Goal: Information Seeking & Learning: Learn about a topic

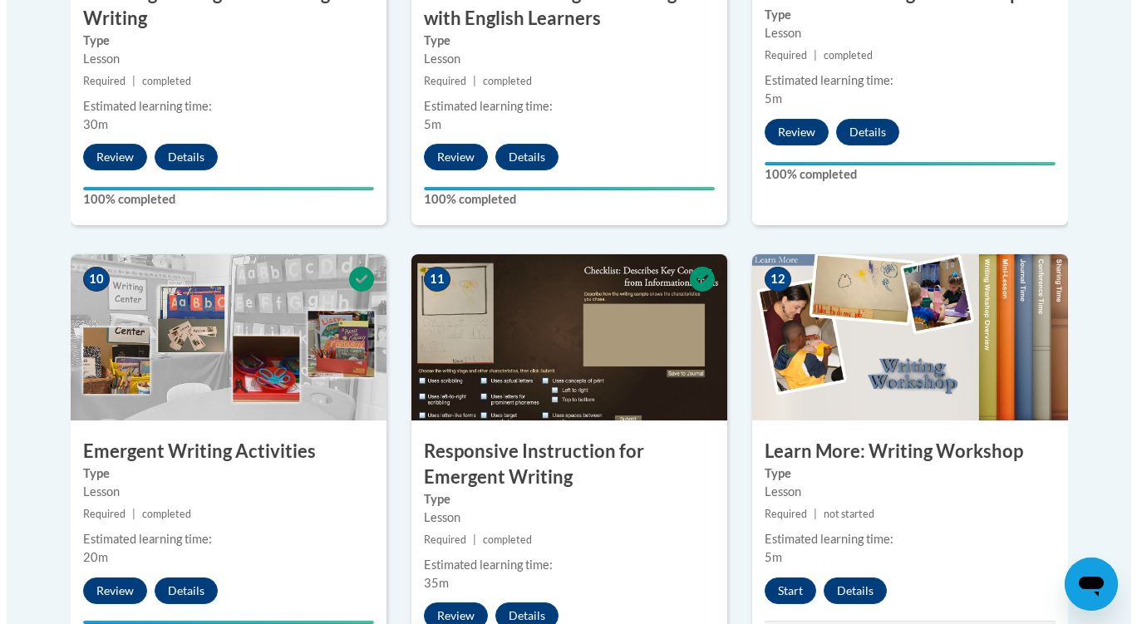
scroll to position [1994, 0]
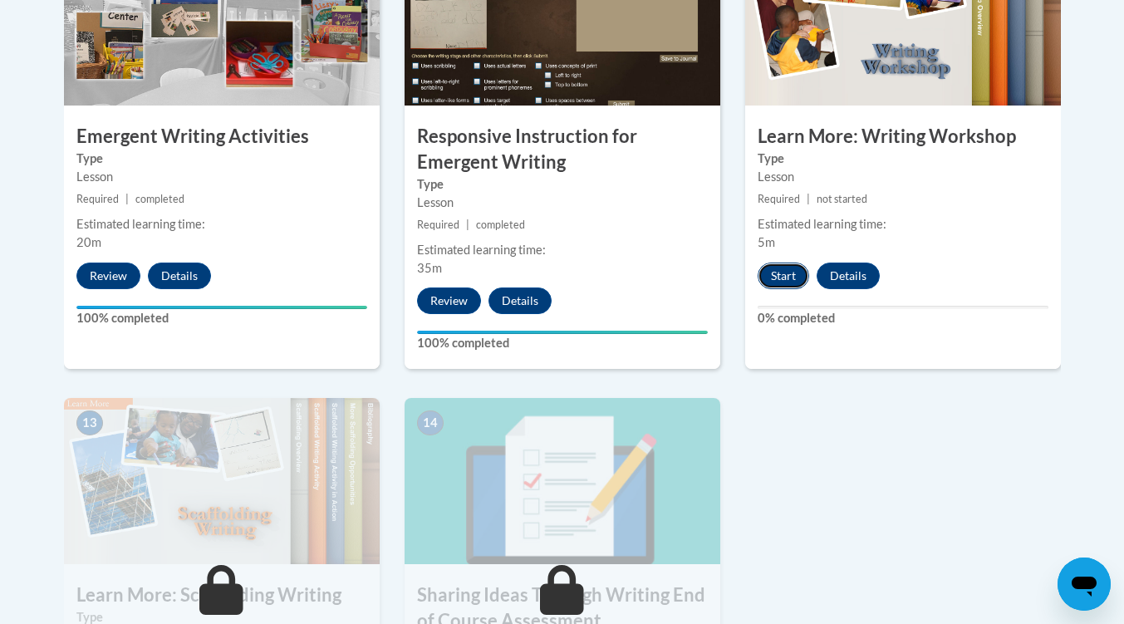
click at [788, 263] on button "Start" at bounding box center [784, 276] width 52 height 27
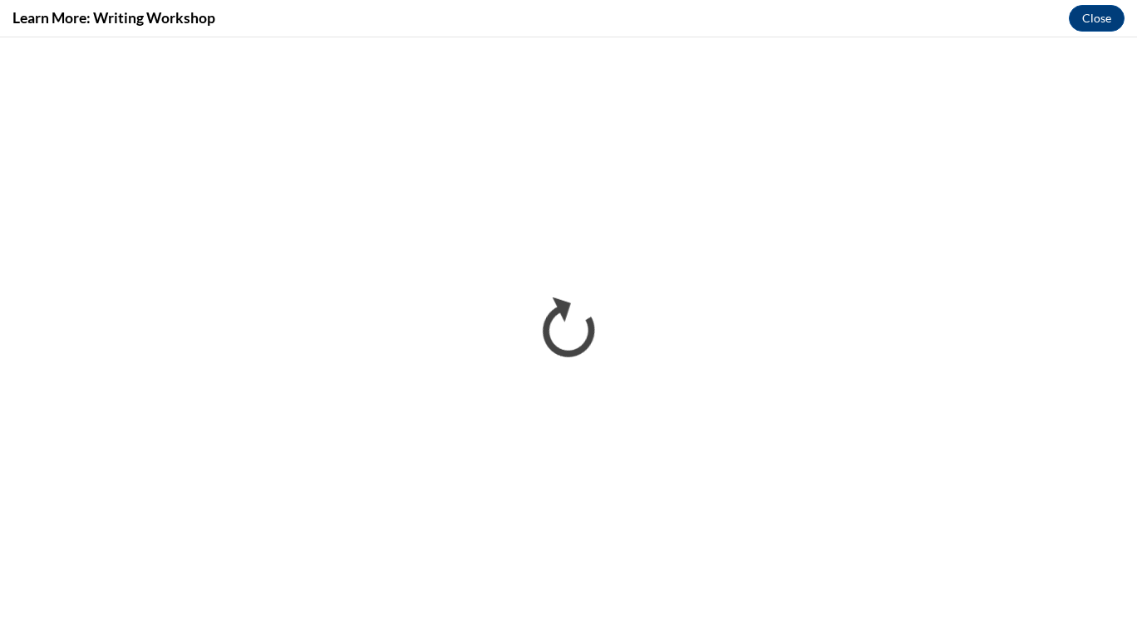
scroll to position [0, 0]
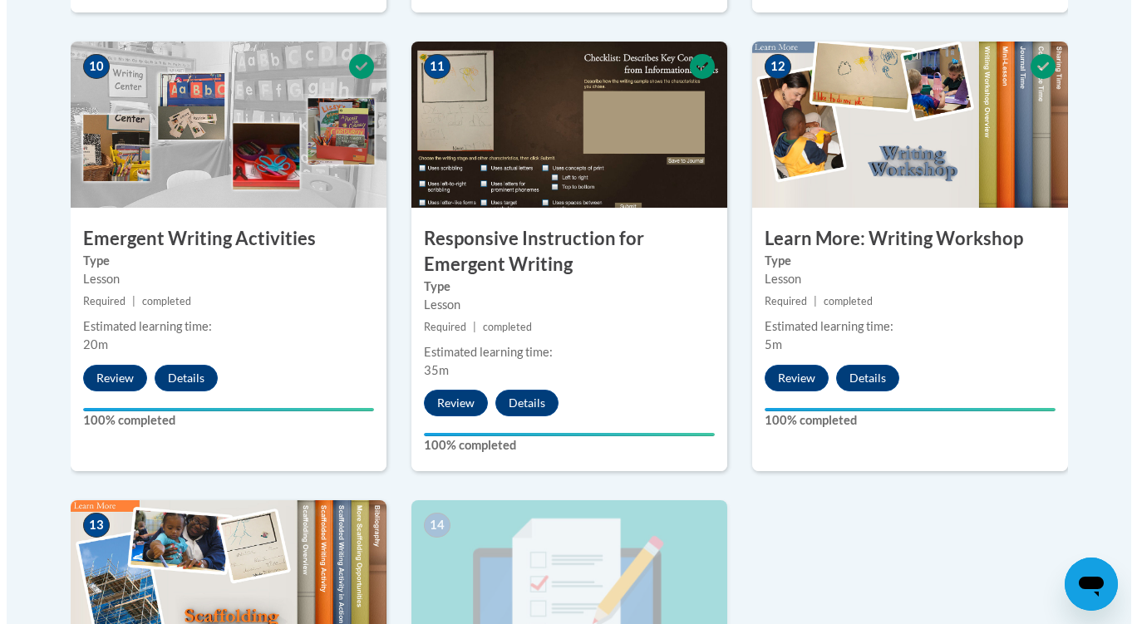
scroll to position [2391, 0]
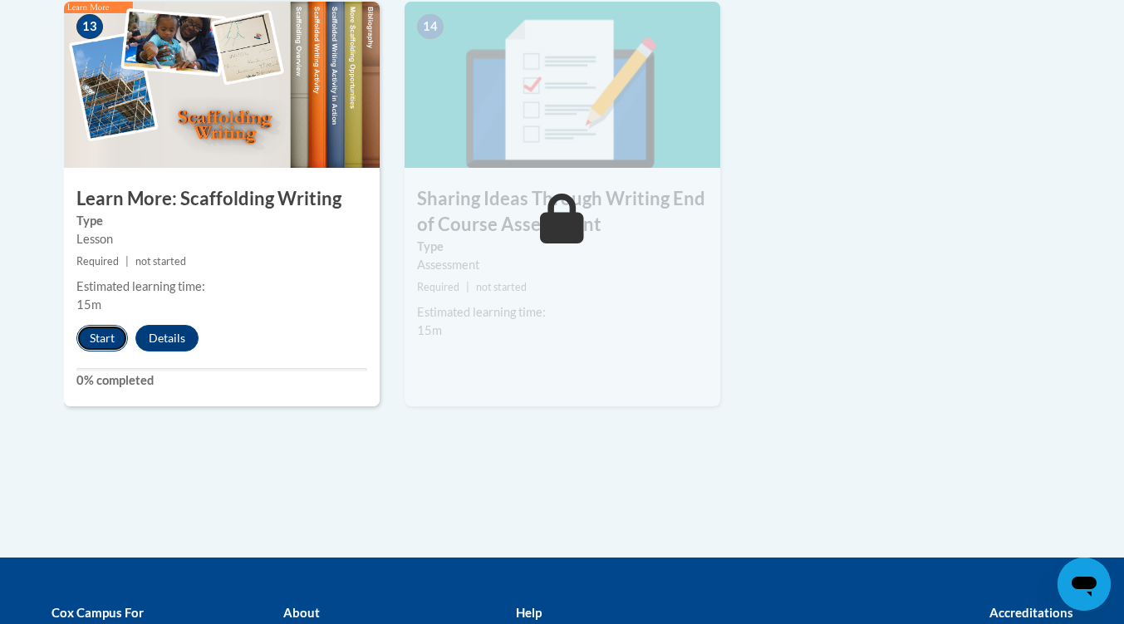
click at [111, 325] on button "Start" at bounding box center [102, 338] width 52 height 27
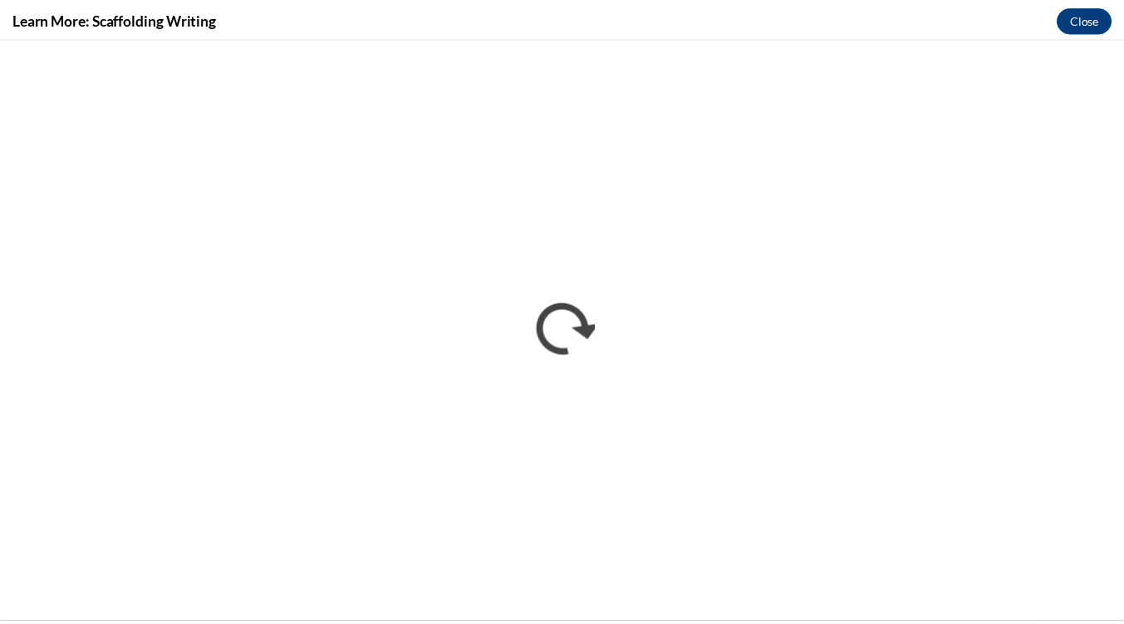
scroll to position [0, 0]
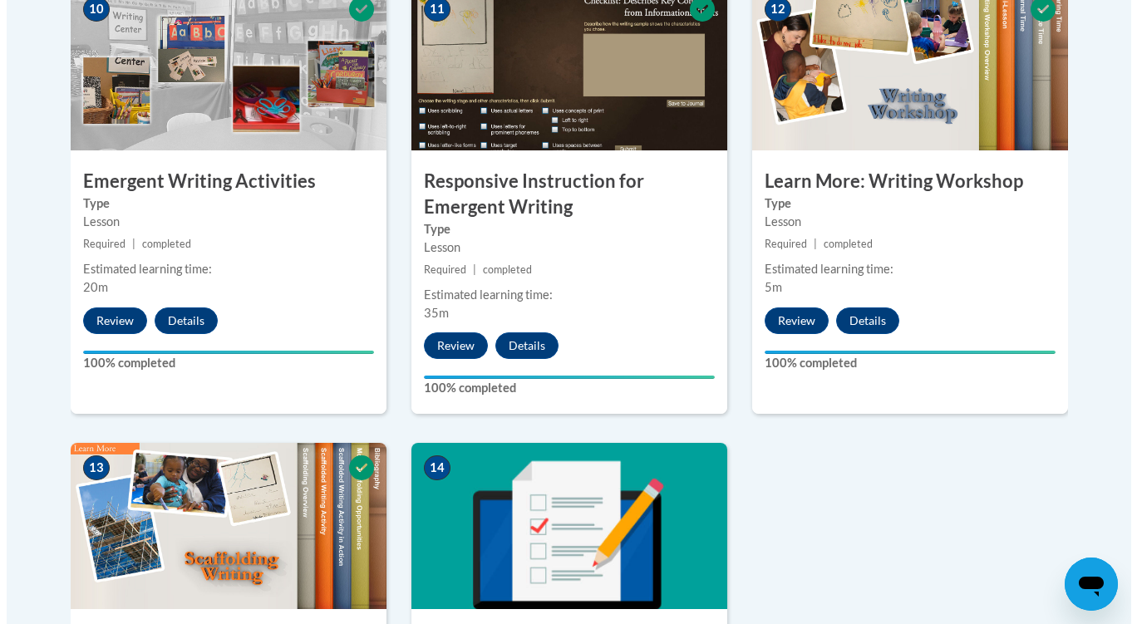
scroll to position [2448, 0]
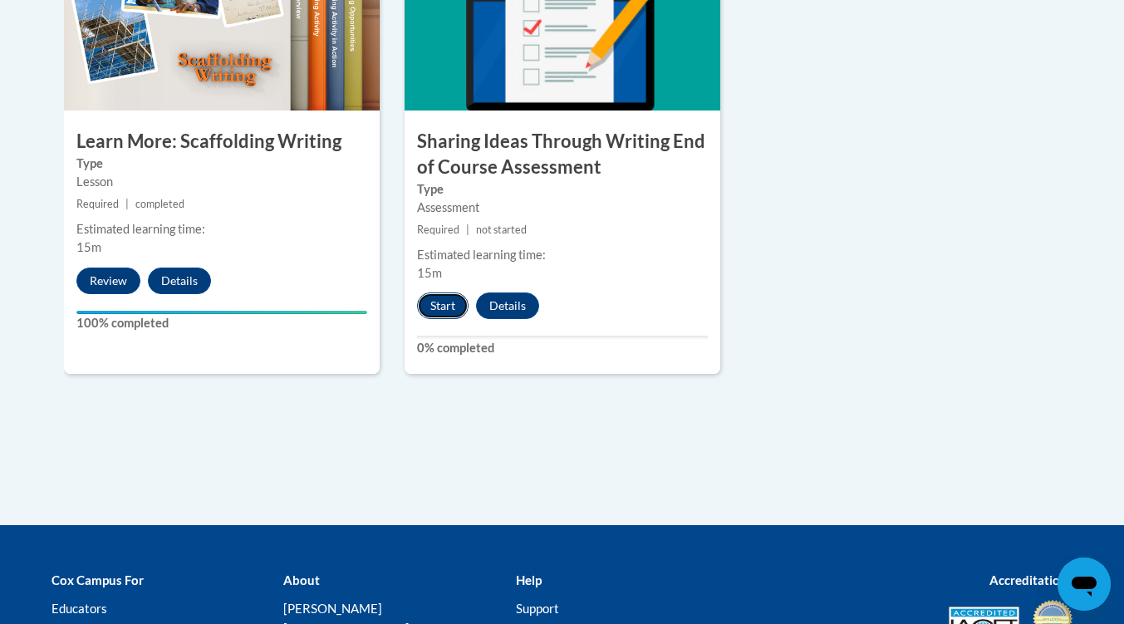
click at [455, 292] on button "Start" at bounding box center [443, 305] width 52 height 27
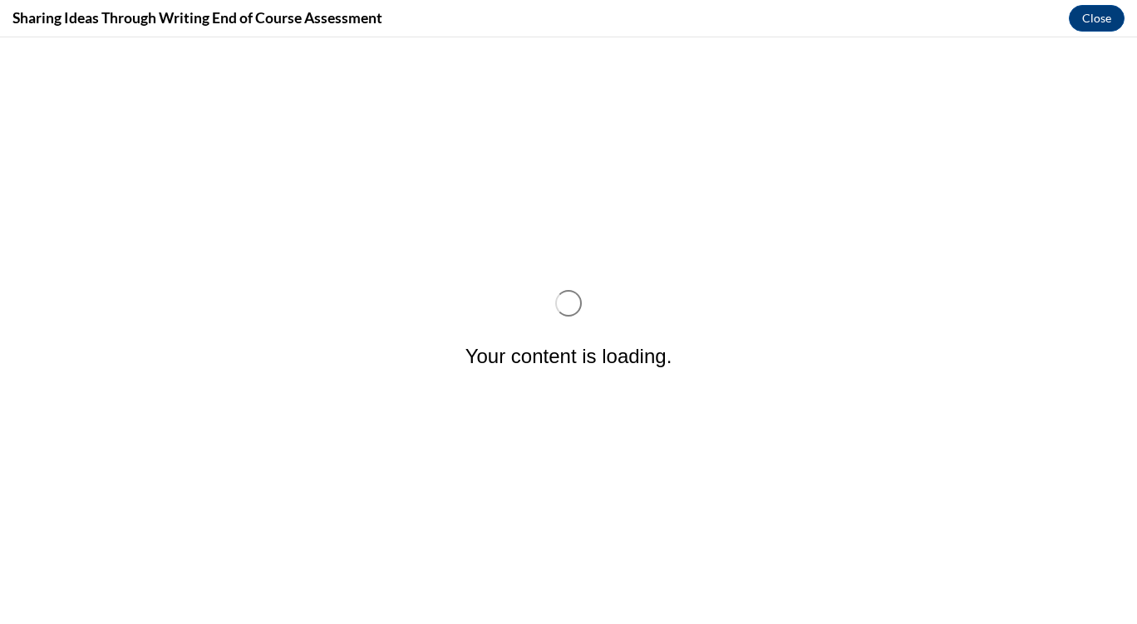
scroll to position [0, 0]
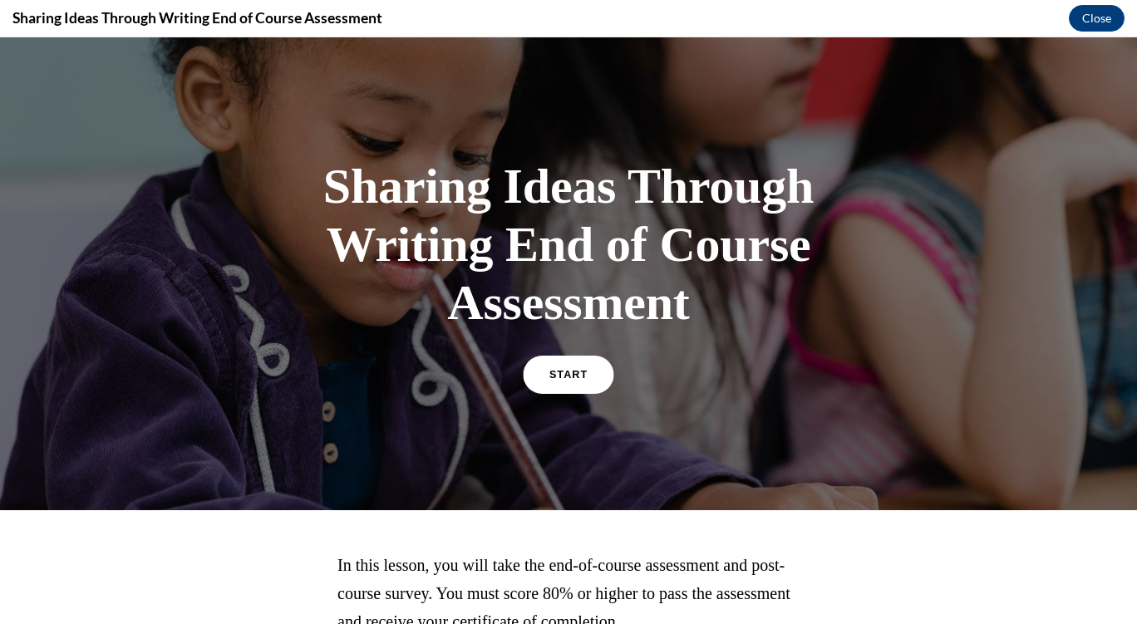
click at [553, 378] on span "START" at bounding box center [568, 375] width 38 height 12
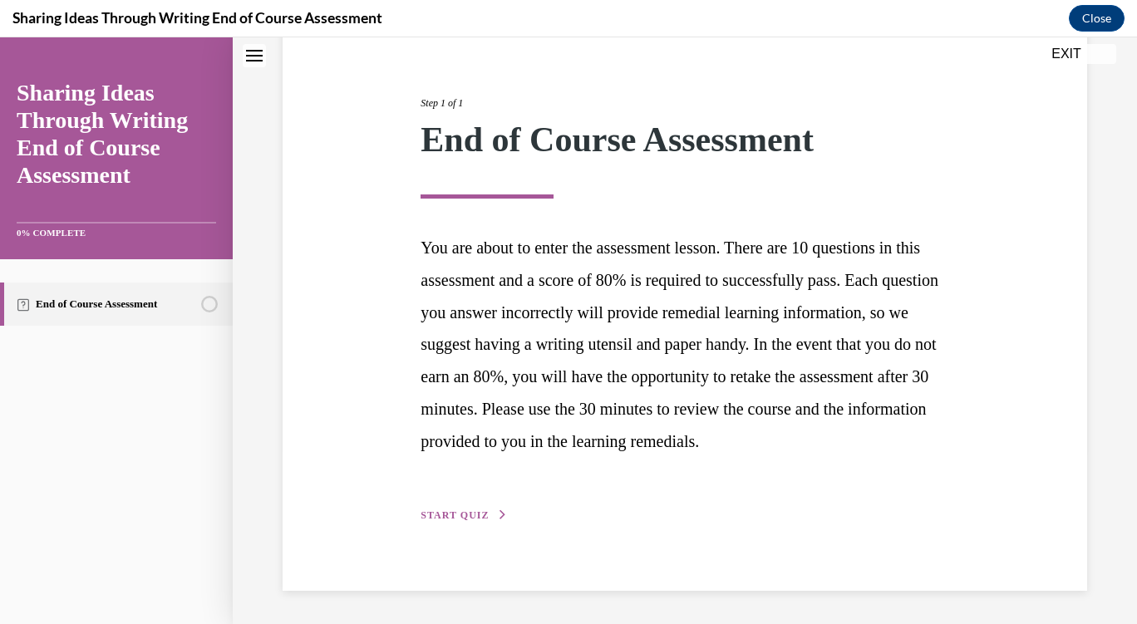
scroll to position [205, 0]
click at [444, 511] on span "START QUIZ" at bounding box center [454, 515] width 68 height 12
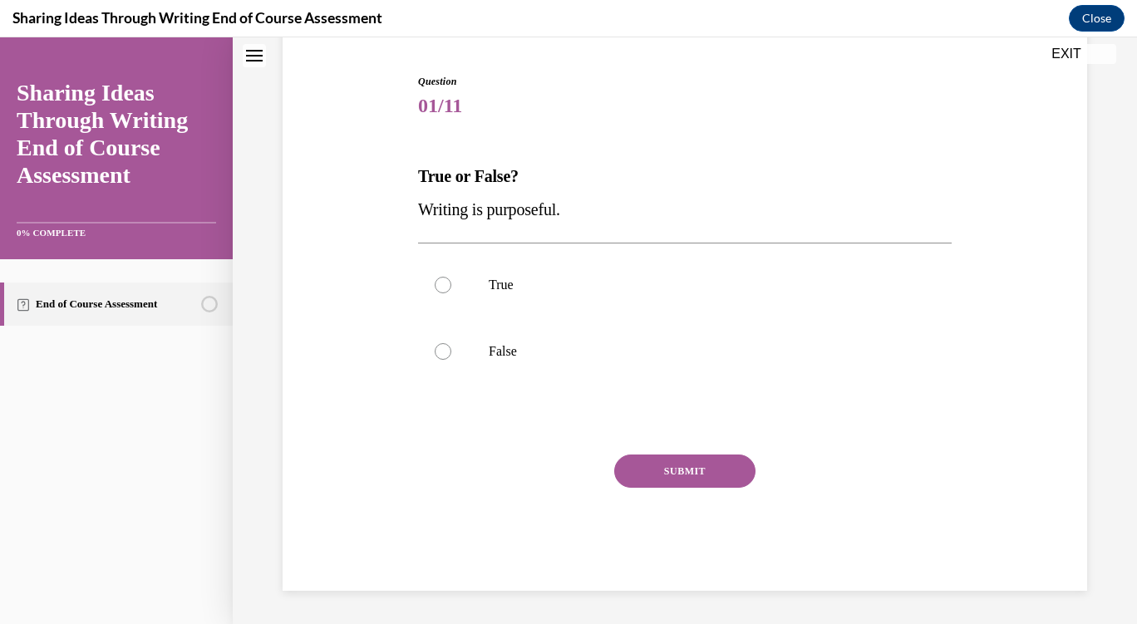
scroll to position [157, 0]
click at [514, 281] on p "True" at bounding box center [699, 285] width 421 height 17
click at [451, 281] on input "True" at bounding box center [443, 285] width 17 height 17
radio input "true"
click at [651, 452] on div "Question 01/11 True or False? Writing is purposeful. True False Correct That's …" at bounding box center [684, 332] width 533 height 517
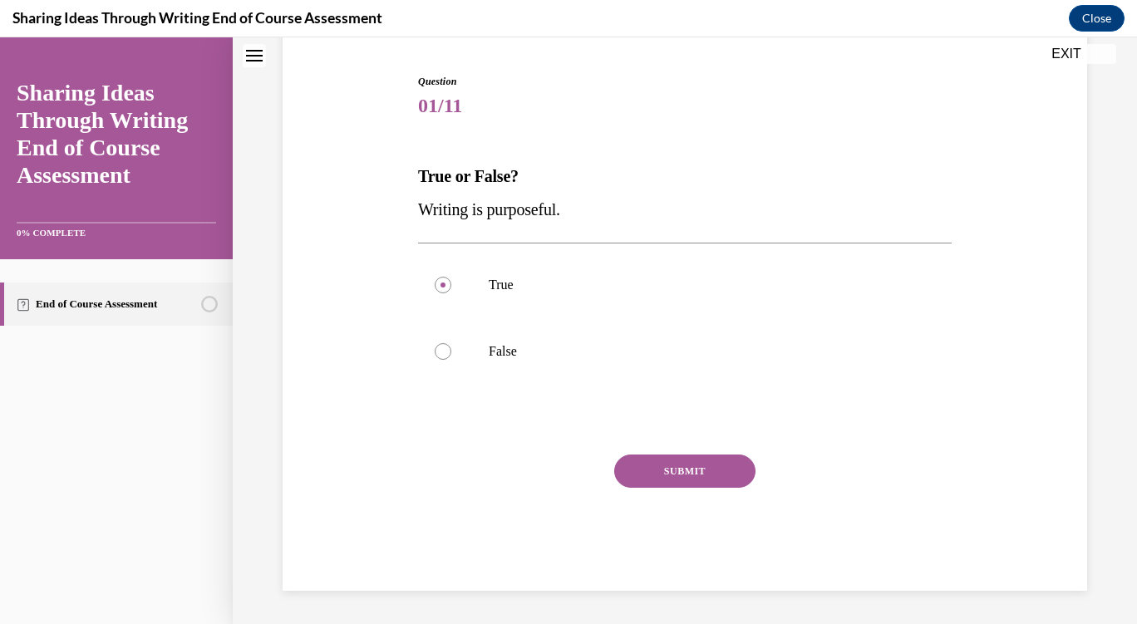
click at [652, 464] on button "SUBMIT" at bounding box center [684, 471] width 141 height 33
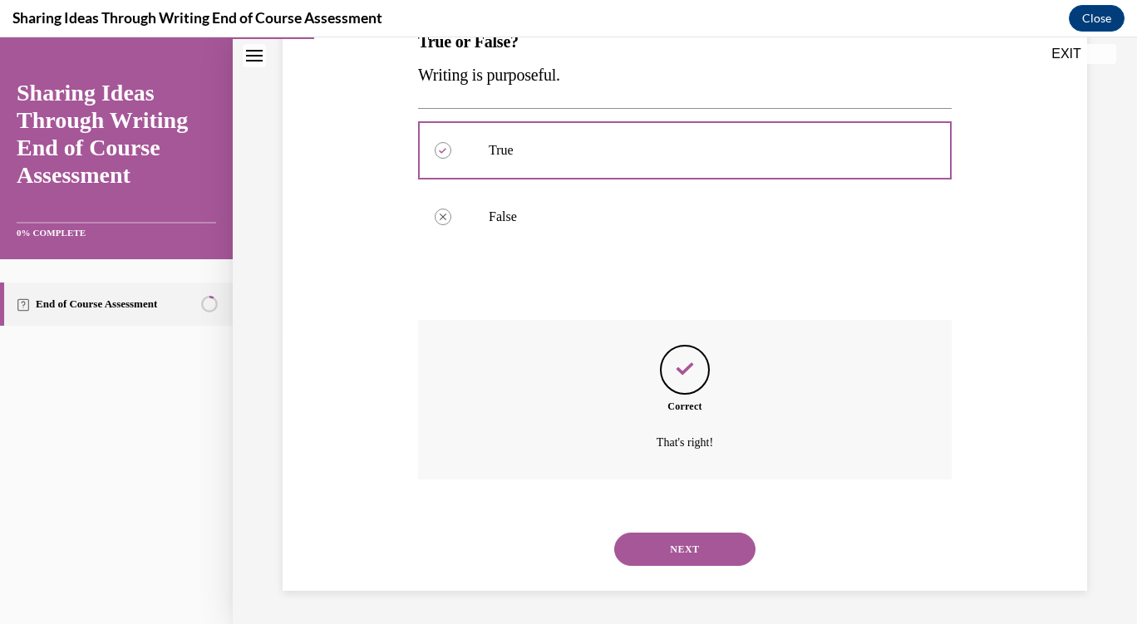
click at [686, 535] on button "NEXT" at bounding box center [684, 549] width 141 height 33
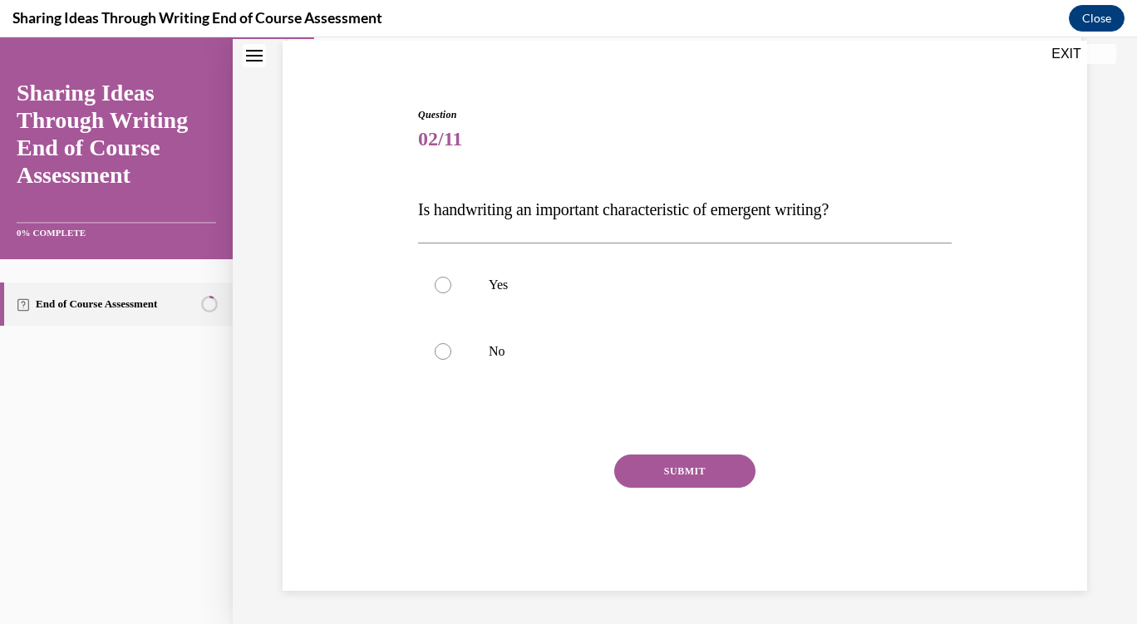
scroll to position [124, 0]
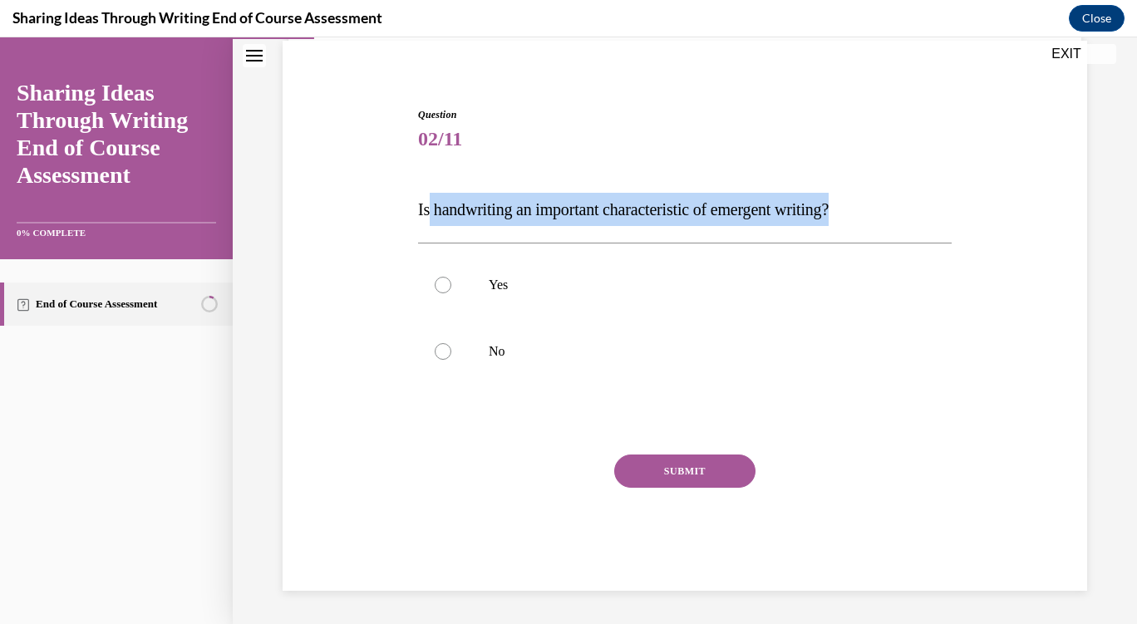
drag, startPoint x: 455, startPoint y: 211, endPoint x: 894, endPoint y: 219, distance: 438.8
click at [902, 217] on p "Is handwriting an important characteristic of emergent writing?" at bounding box center [684, 209] width 533 height 33
copy span "handwriting an important characteristic of emergent writing?"
click at [472, 282] on label "Yes" at bounding box center [684, 285] width 533 height 66
click at [451, 282] on input "Yes" at bounding box center [443, 285] width 17 height 17
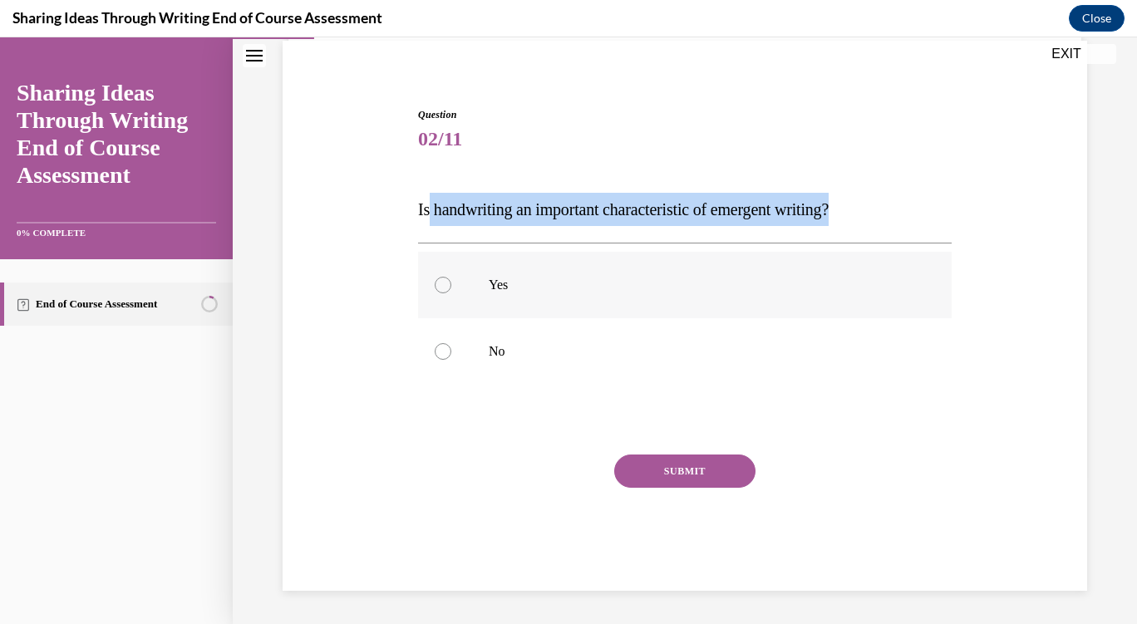
radio input "true"
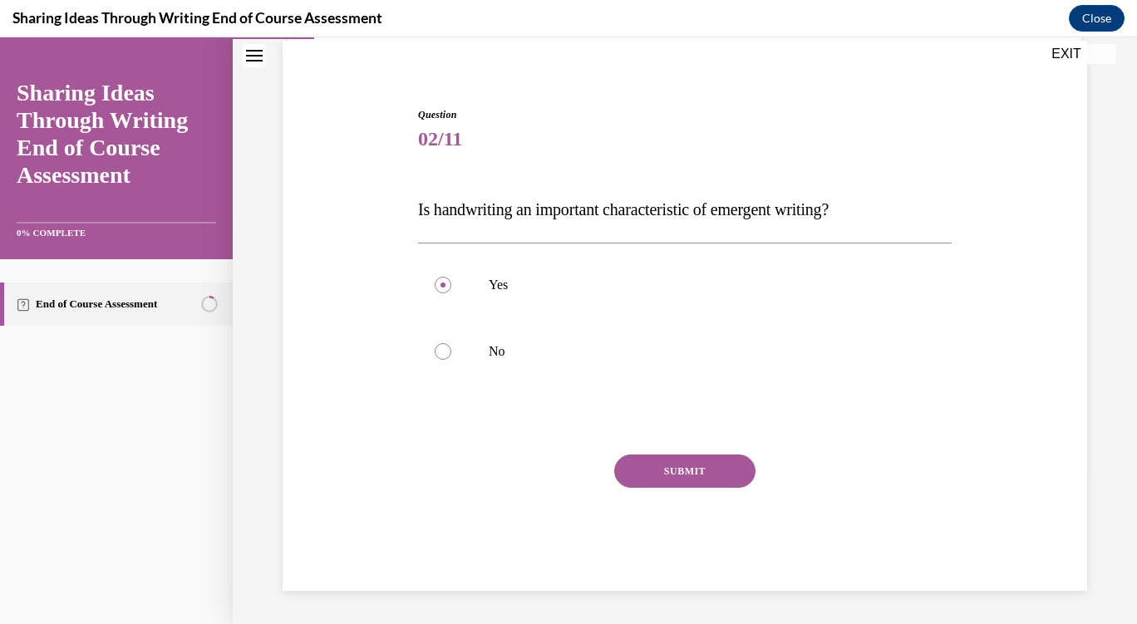
click at [650, 473] on button "SUBMIT" at bounding box center [684, 471] width 141 height 33
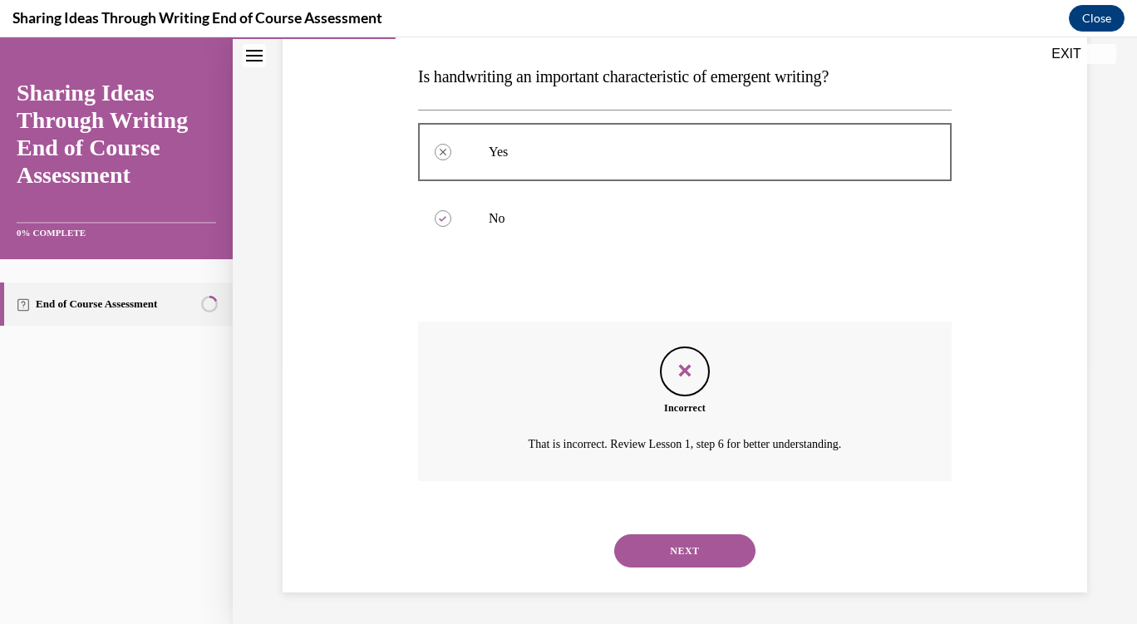
scroll to position [258, 0]
click at [691, 538] on button "NEXT" at bounding box center [684, 549] width 141 height 33
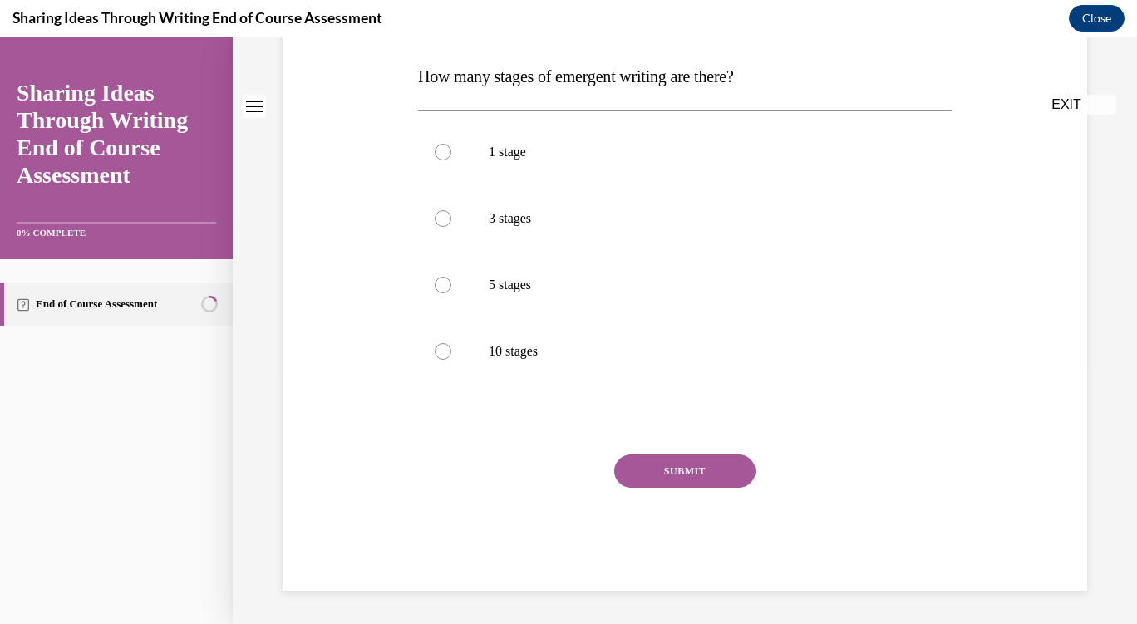
scroll to position [0, 0]
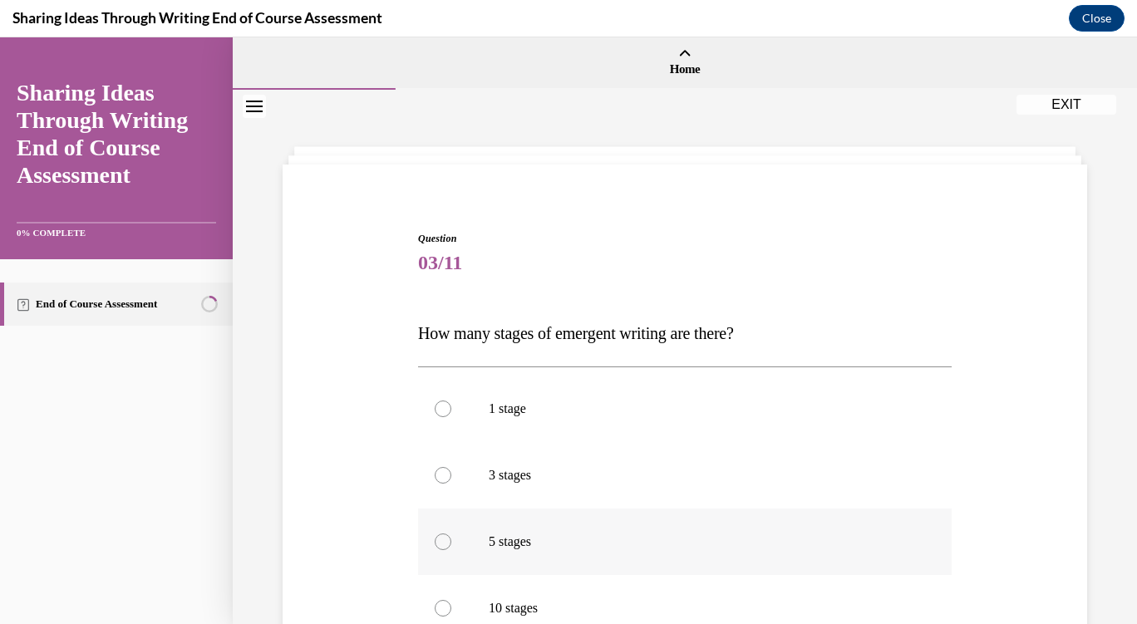
click at [519, 526] on label "5 stages" at bounding box center [684, 542] width 533 height 66
click at [451, 533] on input "5 stages" at bounding box center [443, 541] width 17 height 17
radio input "true"
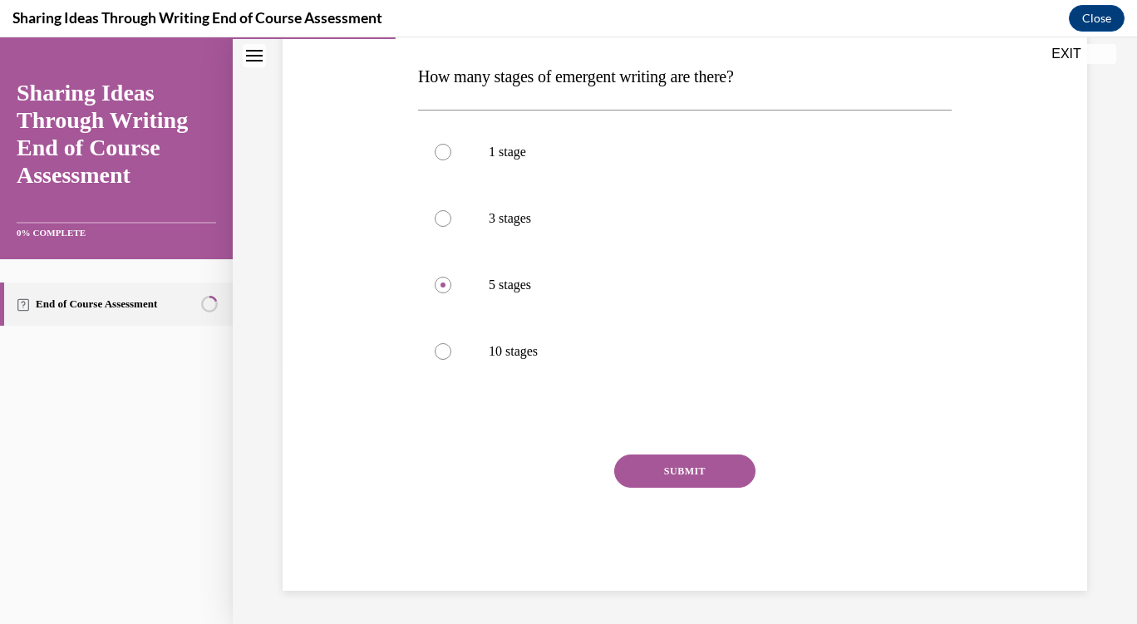
click at [676, 479] on button "SUBMIT" at bounding box center [684, 471] width 141 height 33
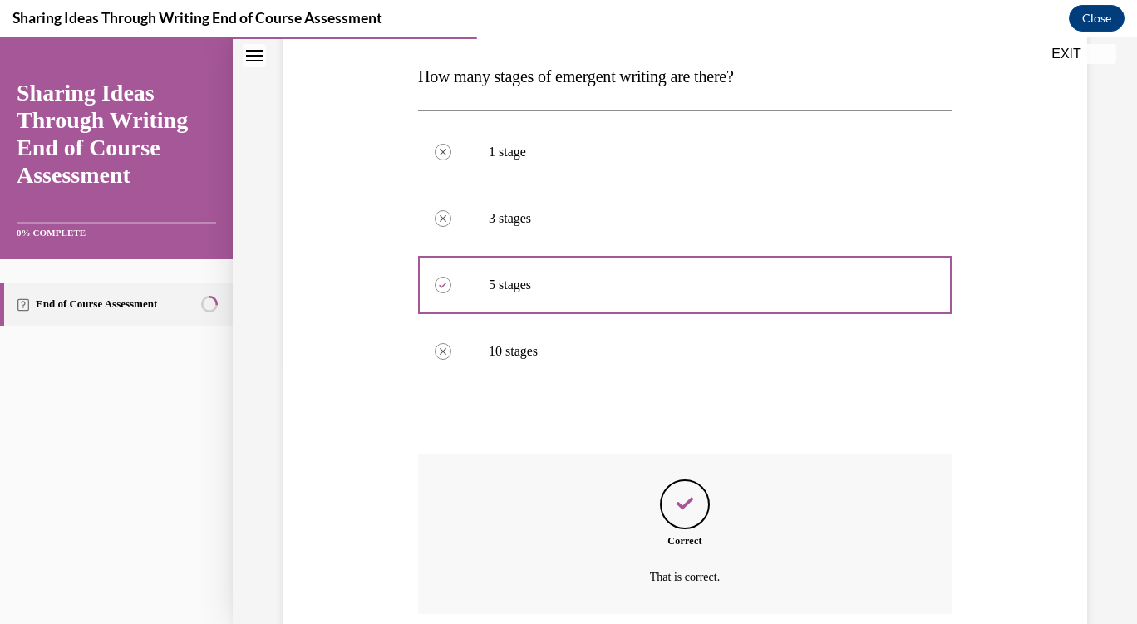
scroll to position [391, 0]
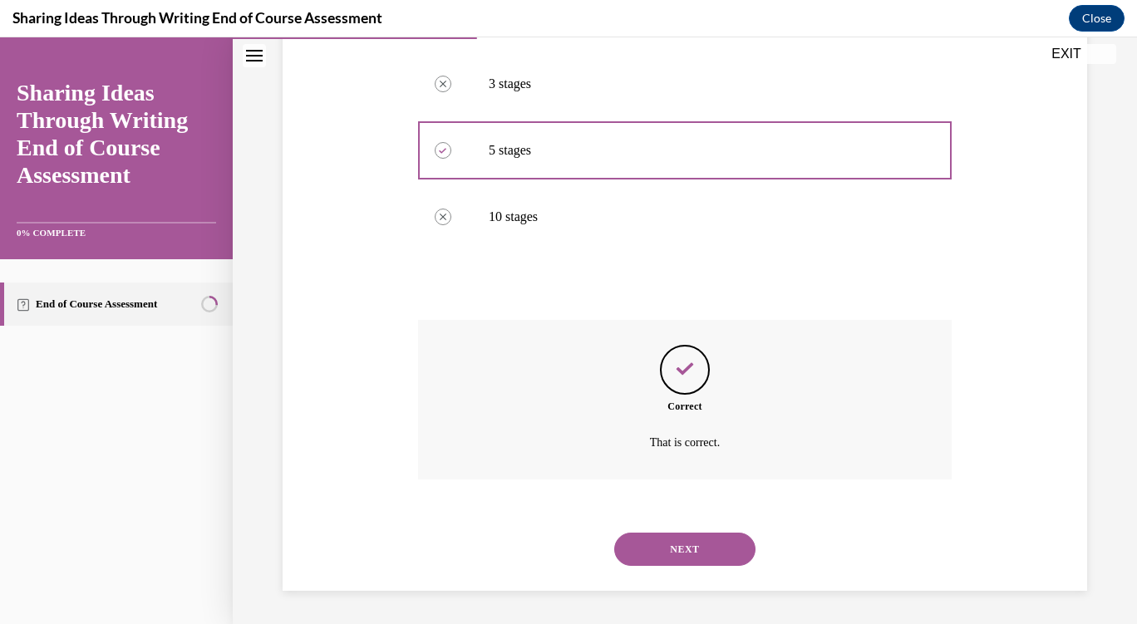
click at [675, 543] on button "NEXT" at bounding box center [684, 549] width 141 height 33
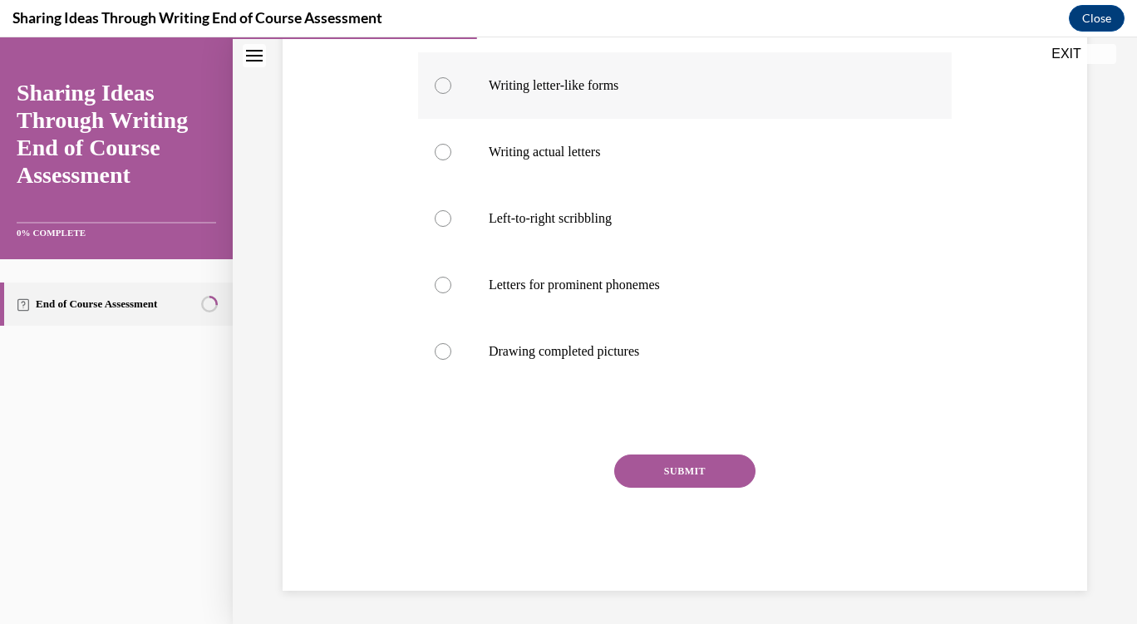
scroll to position [224, 0]
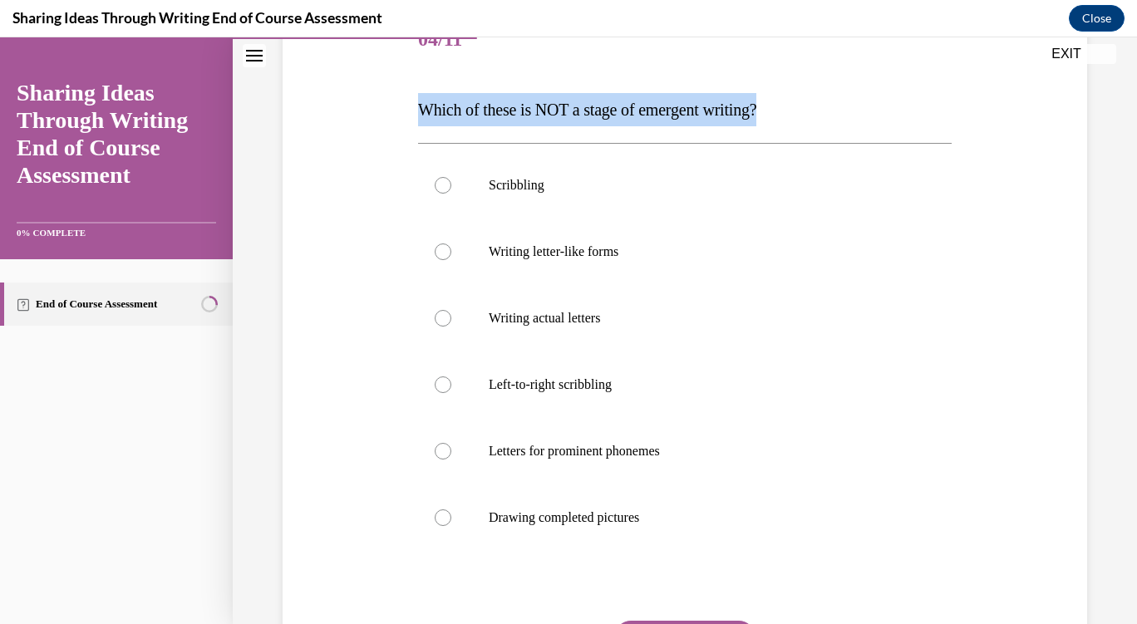
drag, startPoint x: 497, startPoint y: 111, endPoint x: 732, endPoint y: 102, distance: 235.3
click at [783, 91] on div "Question 04/11 Which of these is NOT a stage of emergent writing? Scribbling Wr…" at bounding box center [684, 382] width 533 height 750
copy span "Which of these is NOT a stage of emergent writing?"
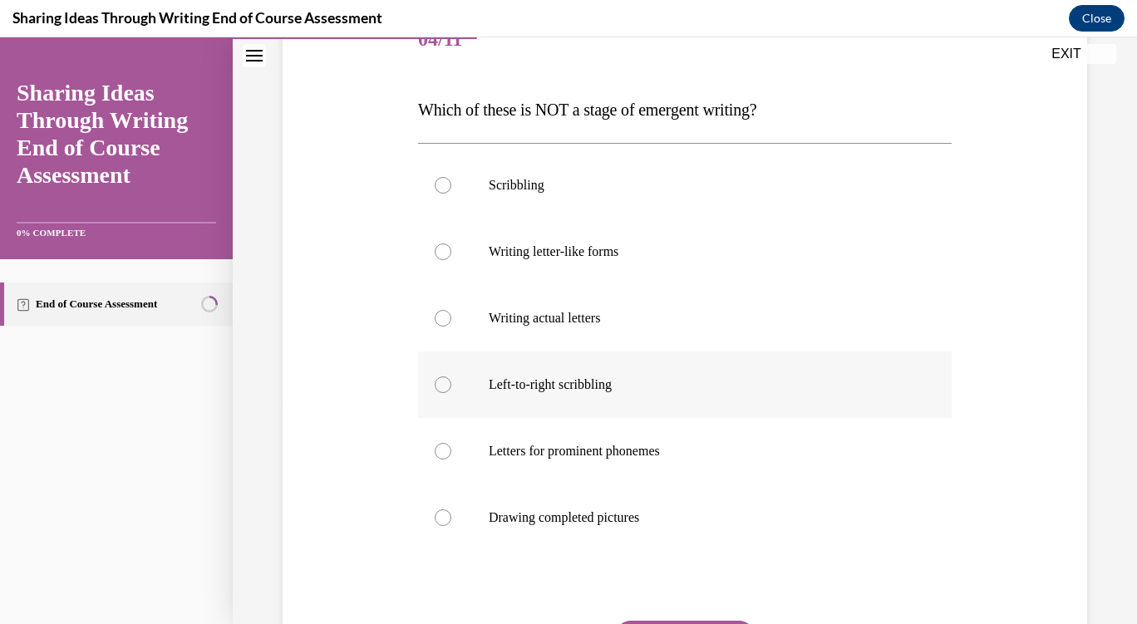
click at [596, 384] on p "Left-to-right scribbling" at bounding box center [699, 384] width 421 height 17
click at [451, 384] on input "Left-to-right scribbling" at bounding box center [443, 384] width 17 height 17
radio input "true"
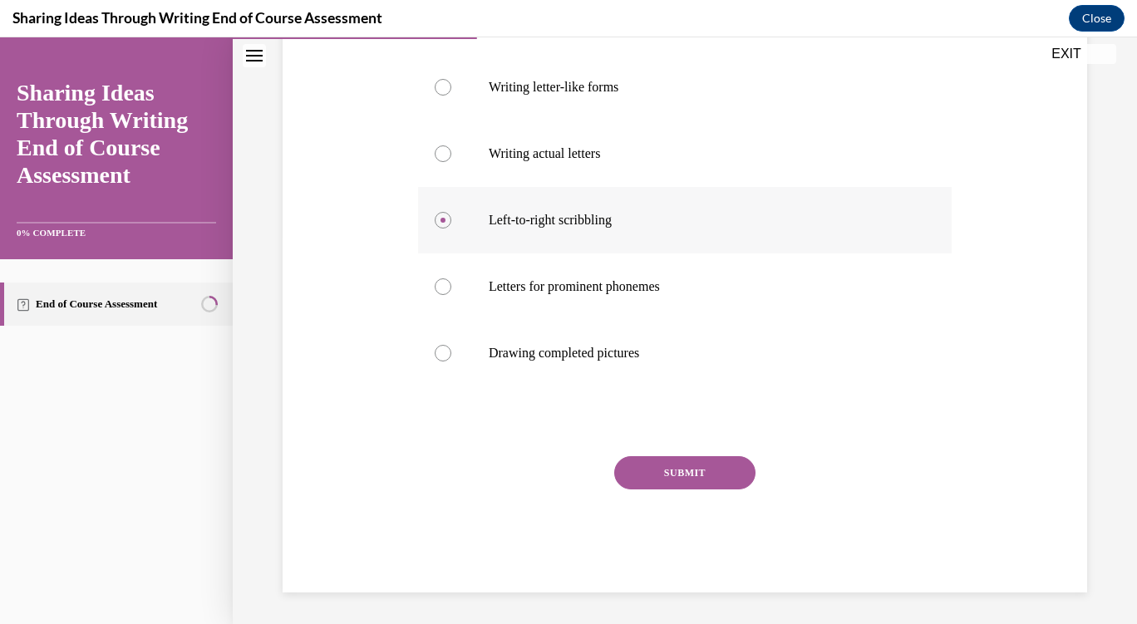
scroll to position [390, 0]
click at [687, 472] on button "SUBMIT" at bounding box center [684, 471] width 141 height 33
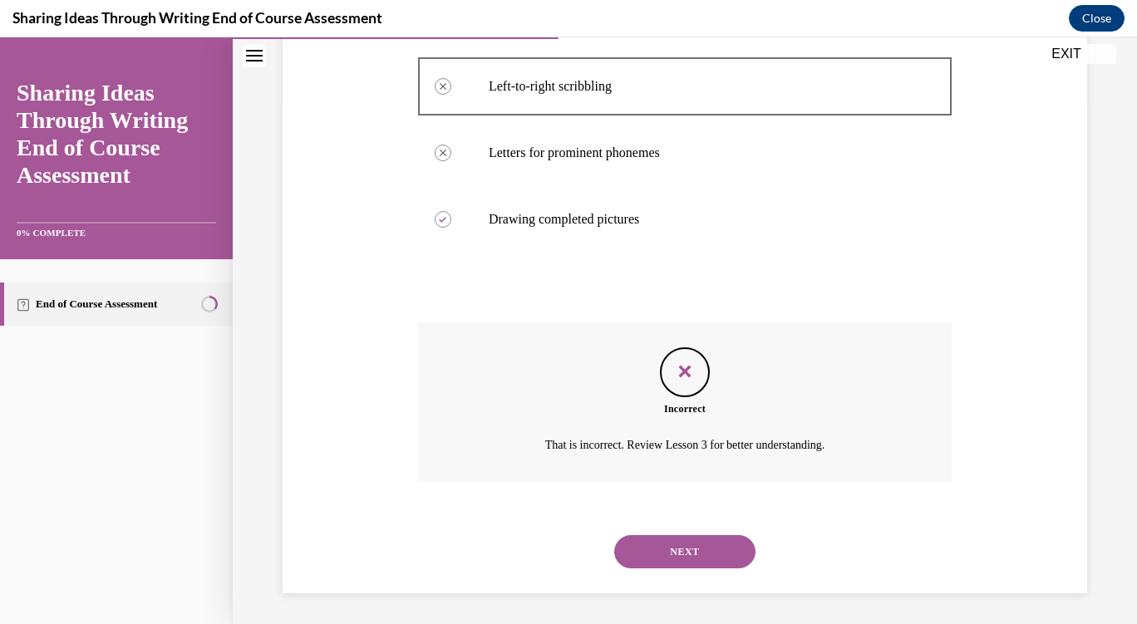
scroll to position [524, 0]
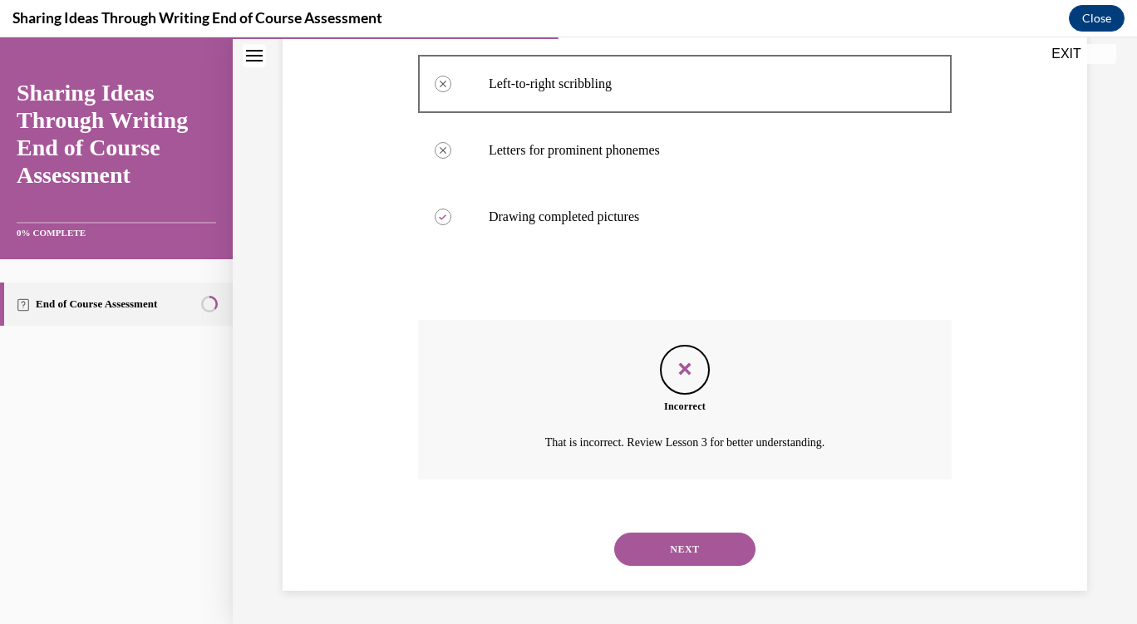
click at [686, 556] on button "NEXT" at bounding box center [684, 549] width 141 height 33
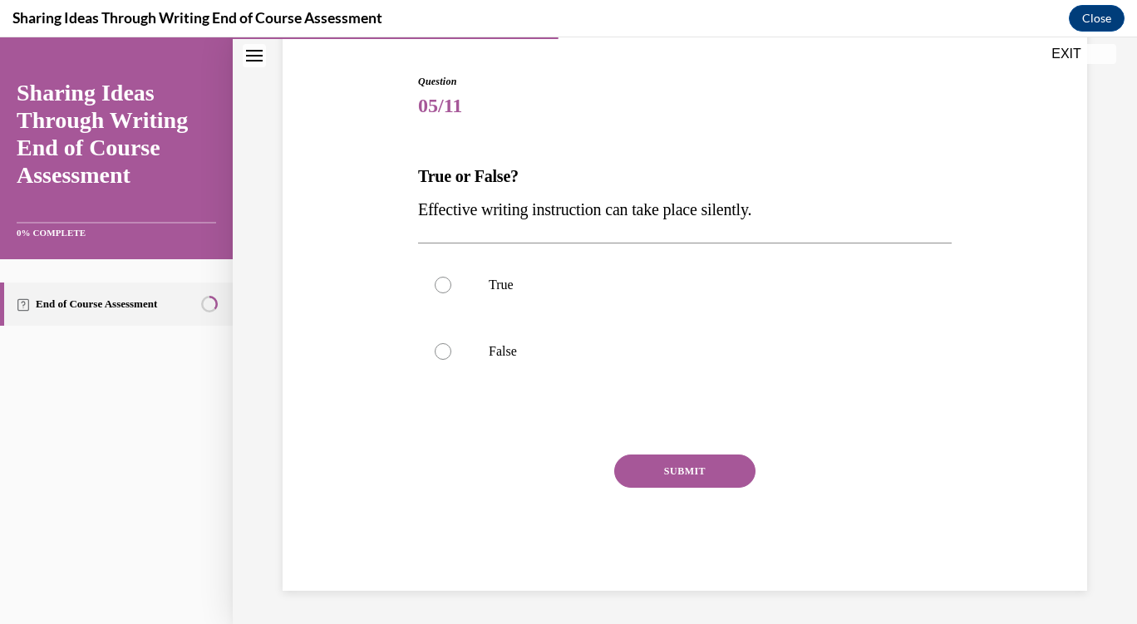
scroll to position [157, 0]
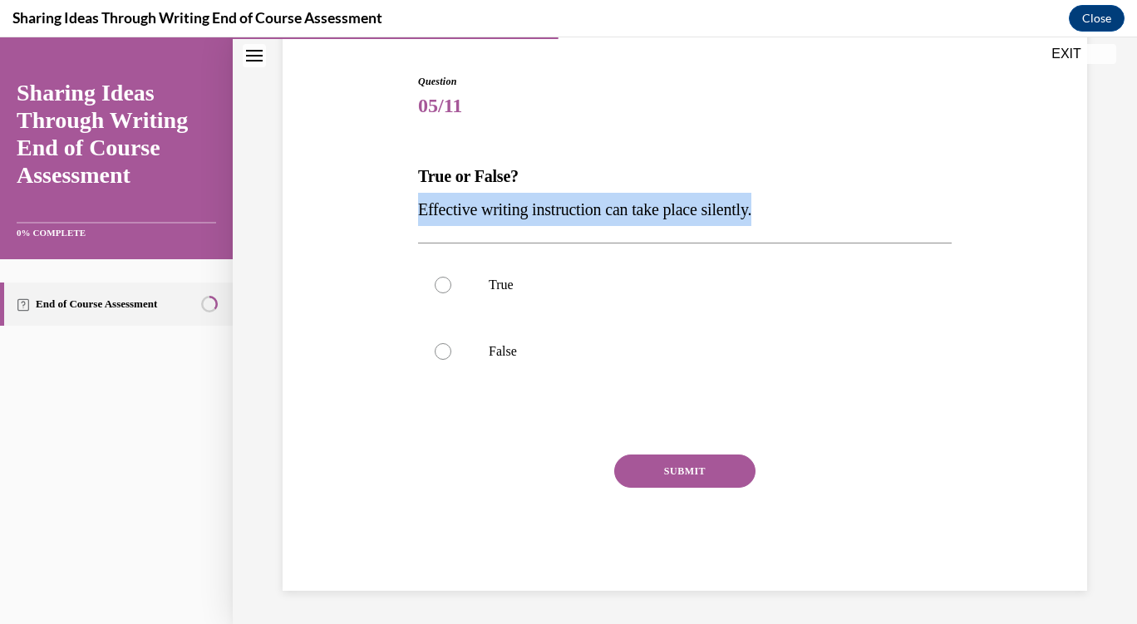
drag, startPoint x: 425, startPoint y: 204, endPoint x: 811, endPoint y: 199, distance: 385.6
click at [811, 199] on p "Effective writing instruction can take place silently." at bounding box center [684, 209] width 533 height 33
copy span "Effective writing instruction can take place silently."
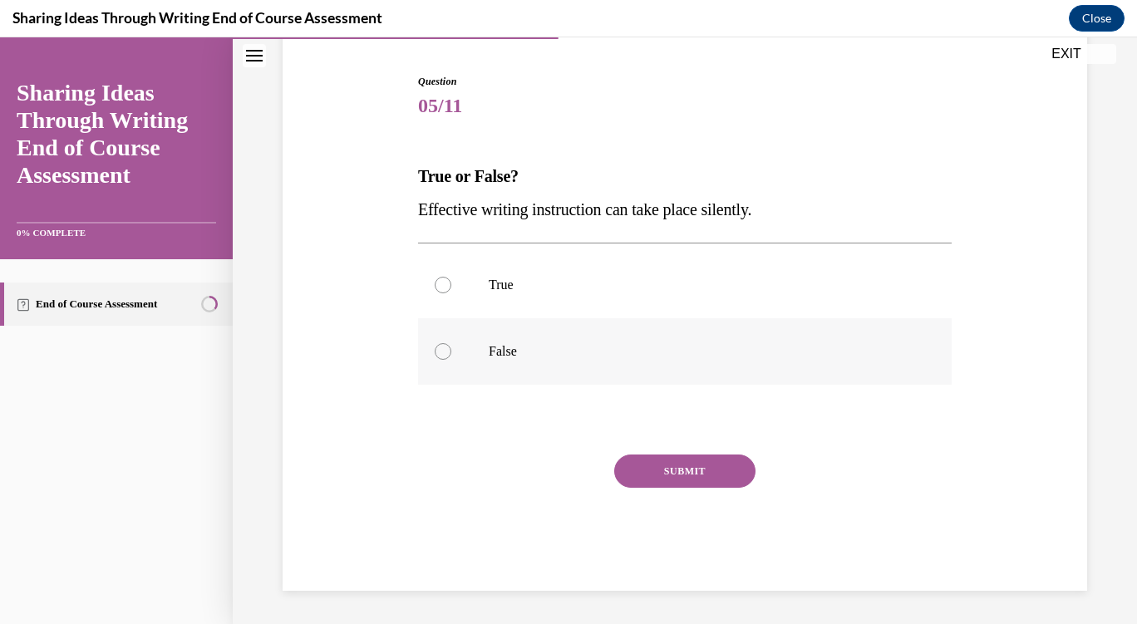
drag, startPoint x: 473, startPoint y: 333, endPoint x: 485, endPoint y: 337, distance: 13.1
click at [473, 334] on label "False" at bounding box center [684, 351] width 533 height 66
click at [451, 343] on input "False" at bounding box center [443, 351] width 17 height 17
radio input "true"
click at [666, 461] on button "SUBMIT" at bounding box center [684, 471] width 141 height 33
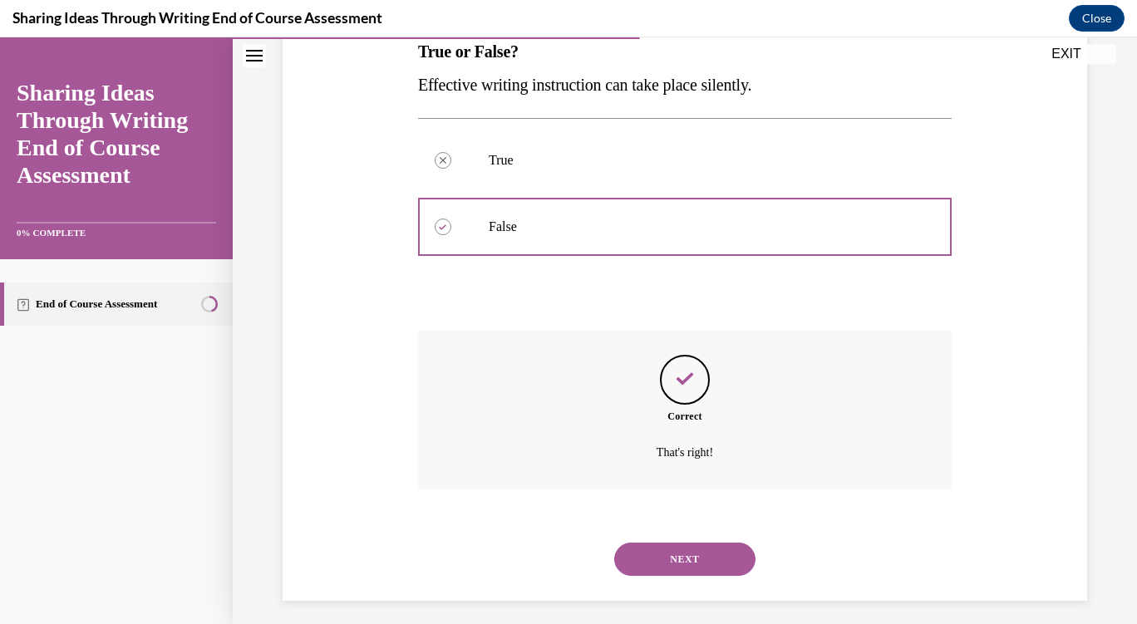
scroll to position [292, 0]
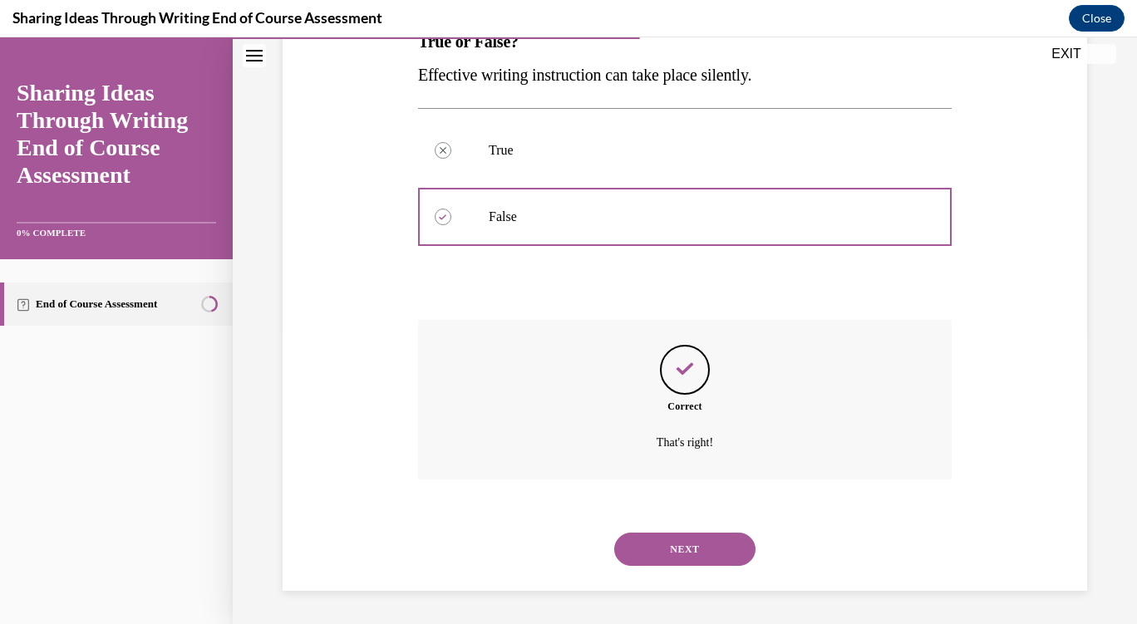
click at [693, 542] on button "NEXT" at bounding box center [684, 549] width 141 height 33
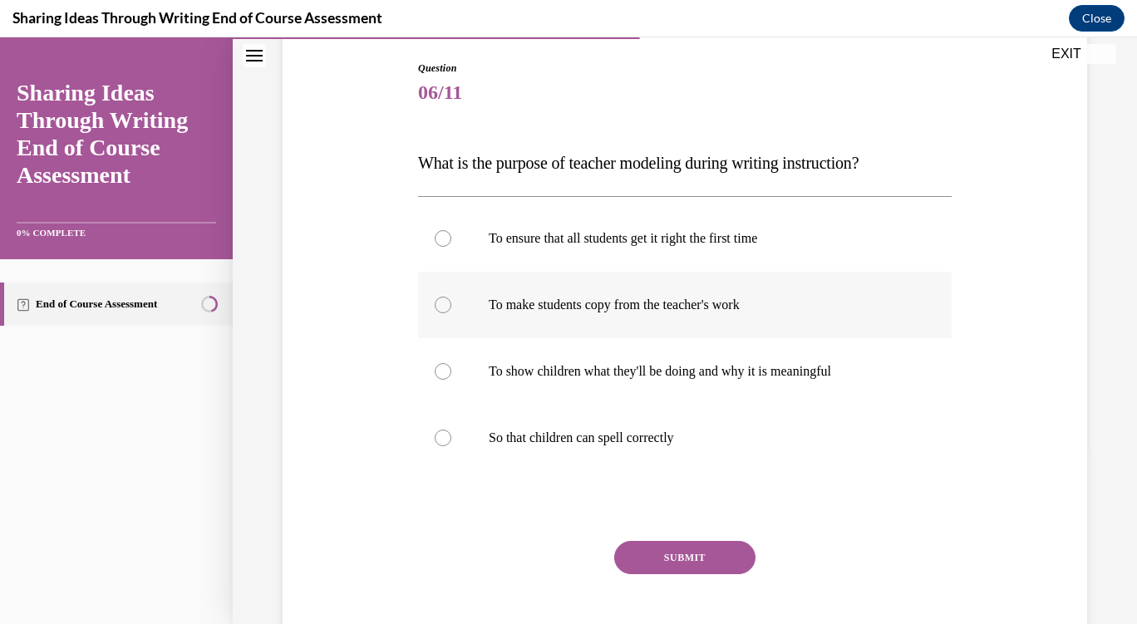
scroll to position [249, 0]
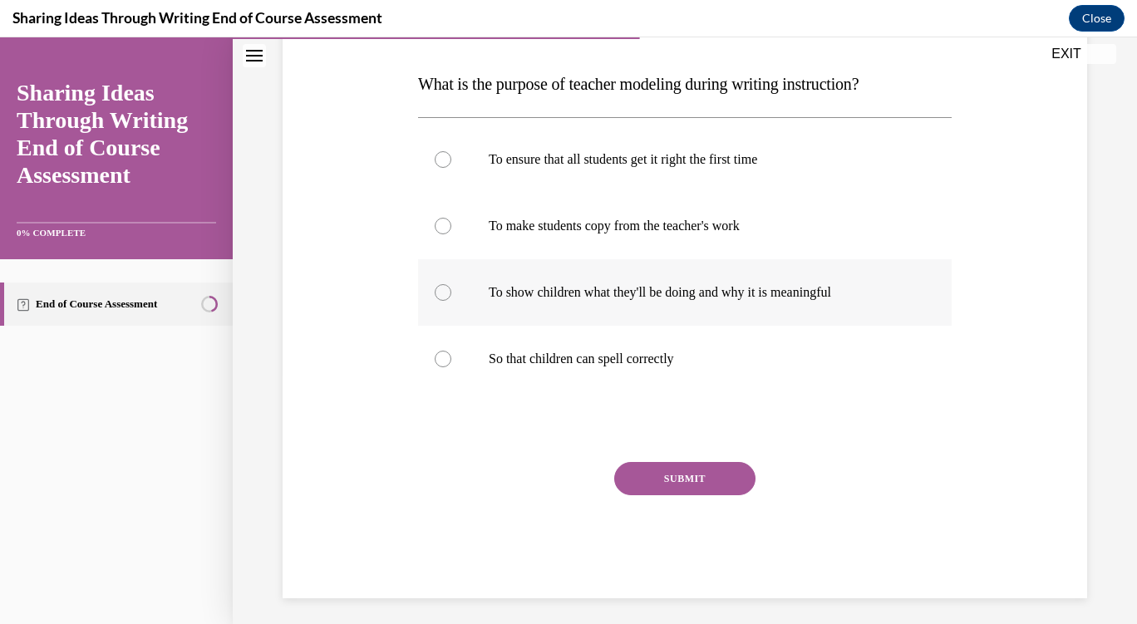
click at [615, 301] on label "To show children what they'll be doing and why it is meaningful" at bounding box center [684, 292] width 533 height 66
click at [451, 301] on input "To show children what they'll be doing and why it is meaningful" at bounding box center [443, 292] width 17 height 17
radio input "true"
click at [690, 474] on button "SUBMIT" at bounding box center [684, 478] width 141 height 33
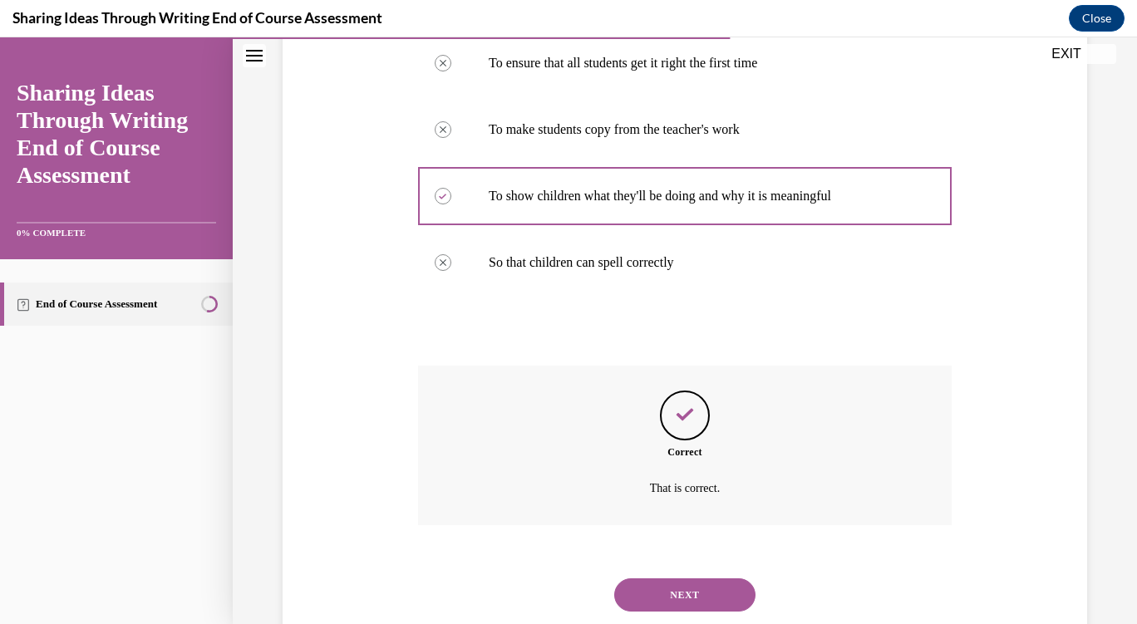
scroll to position [391, 0]
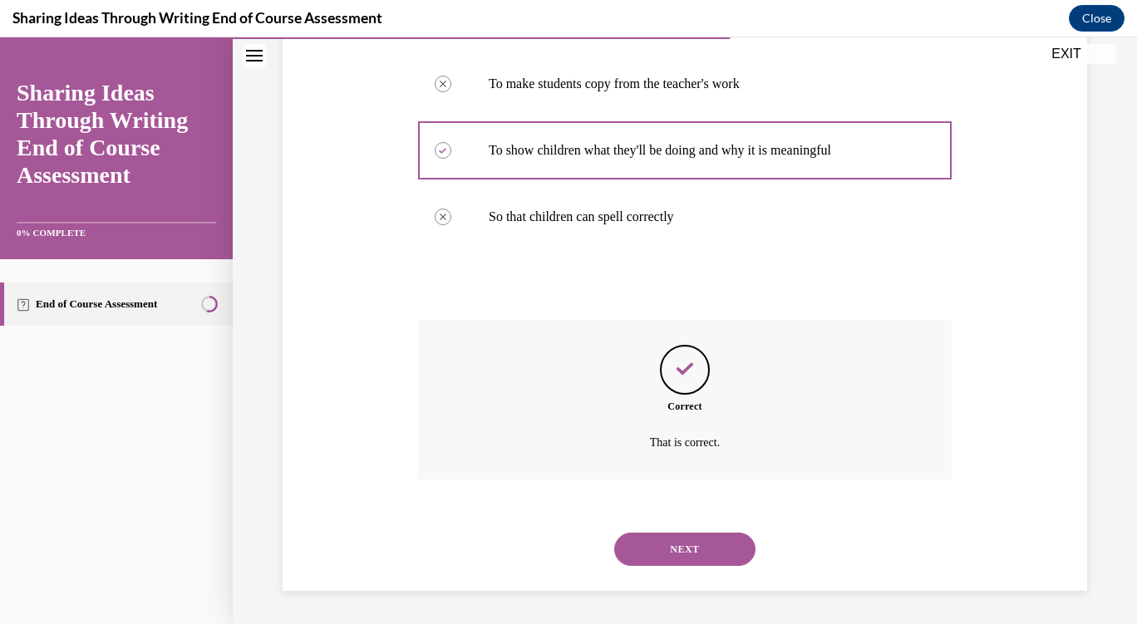
click at [691, 553] on button "NEXT" at bounding box center [684, 549] width 141 height 33
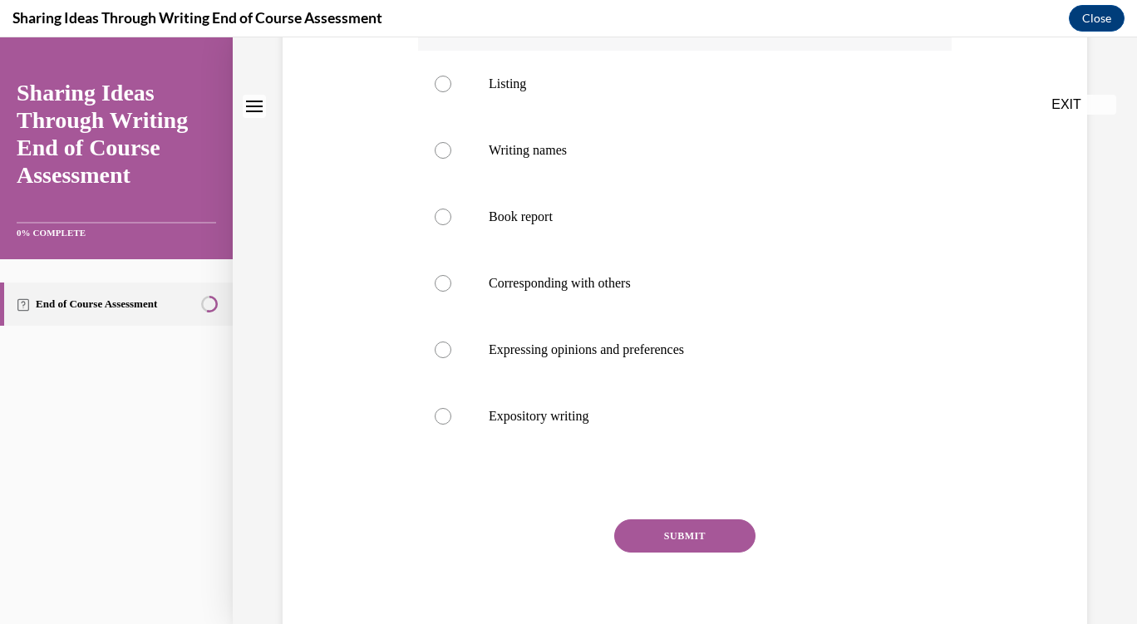
scroll to position [0, 0]
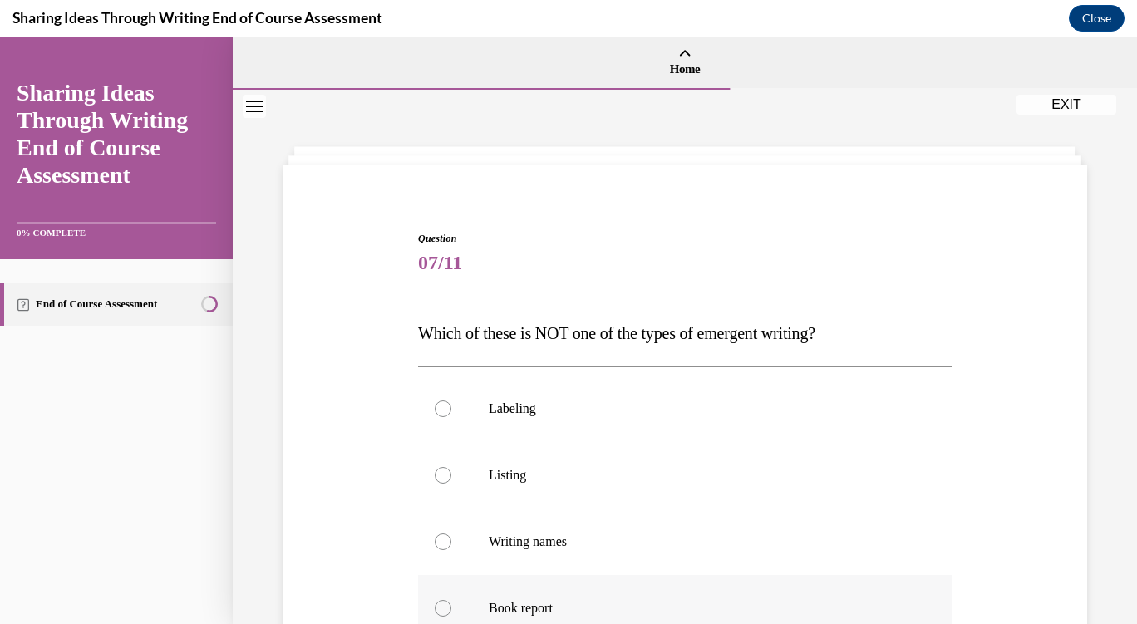
click at [533, 593] on label "Book report" at bounding box center [684, 608] width 533 height 66
click at [451, 600] on input "Book report" at bounding box center [443, 608] width 17 height 17
radio input "true"
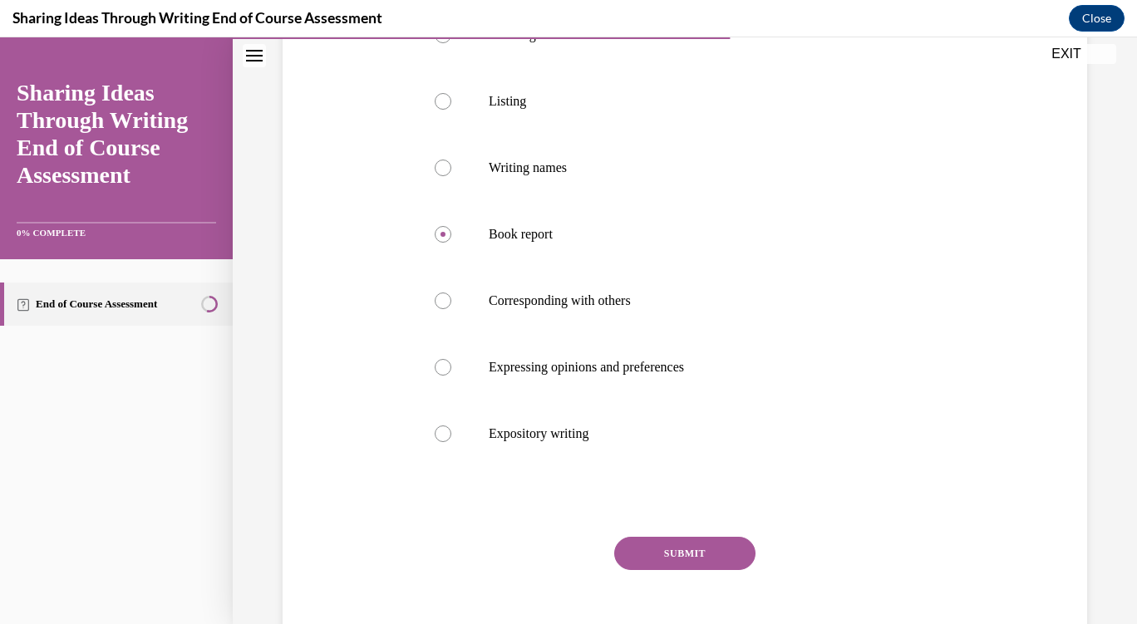
scroll to position [456, 0]
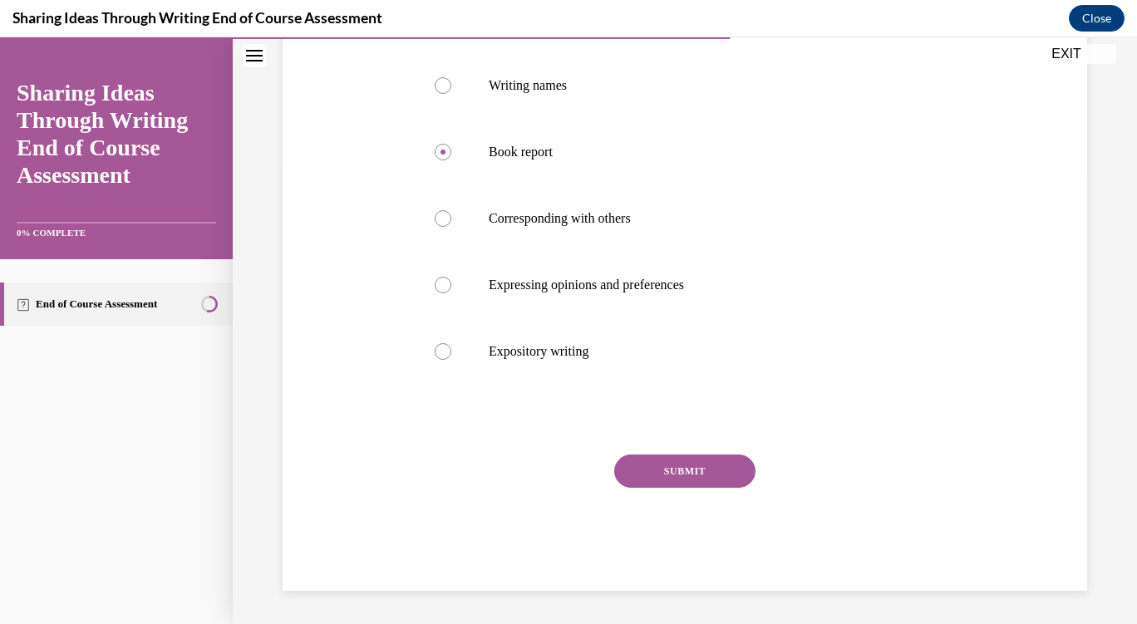
click at [687, 473] on button "SUBMIT" at bounding box center [684, 471] width 141 height 33
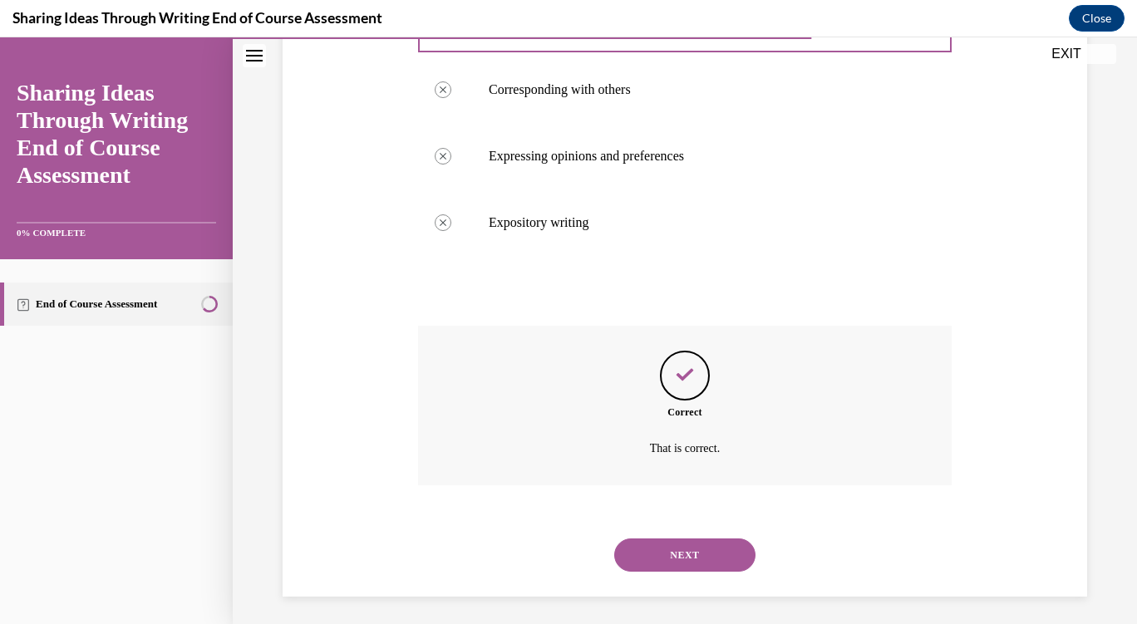
scroll to position [591, 0]
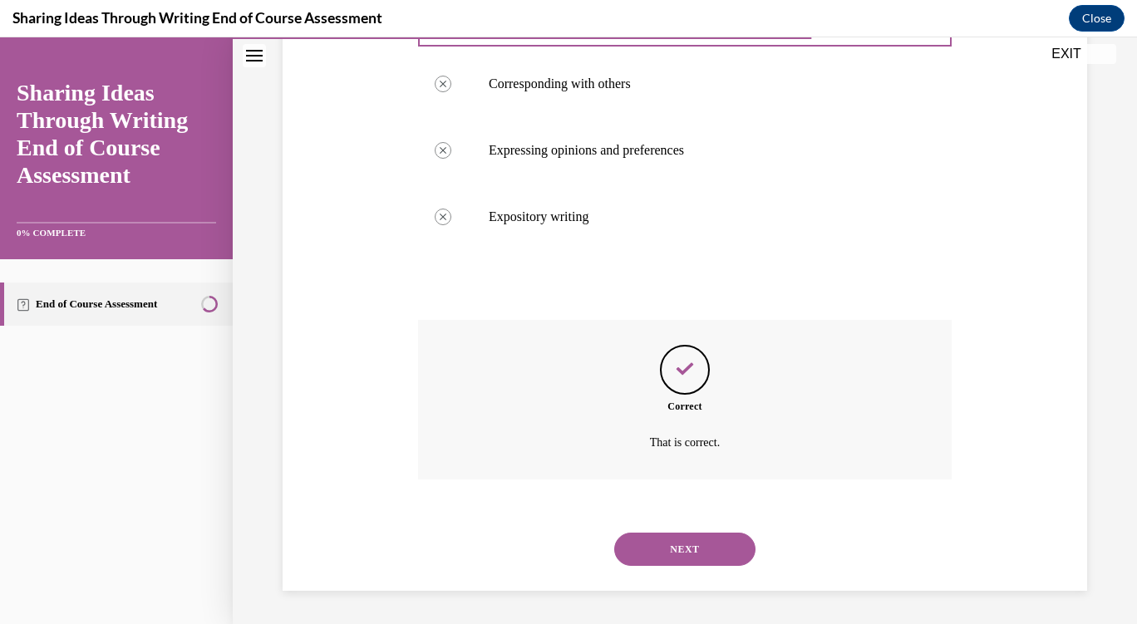
click at [686, 541] on button "NEXT" at bounding box center [684, 549] width 141 height 33
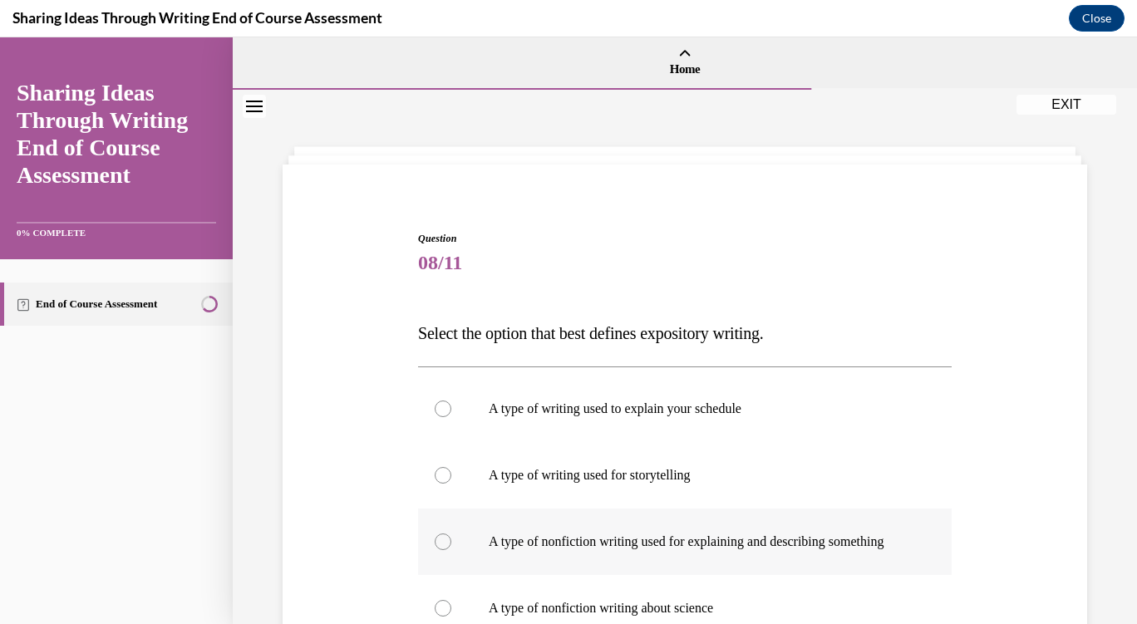
scroll to position [273, 0]
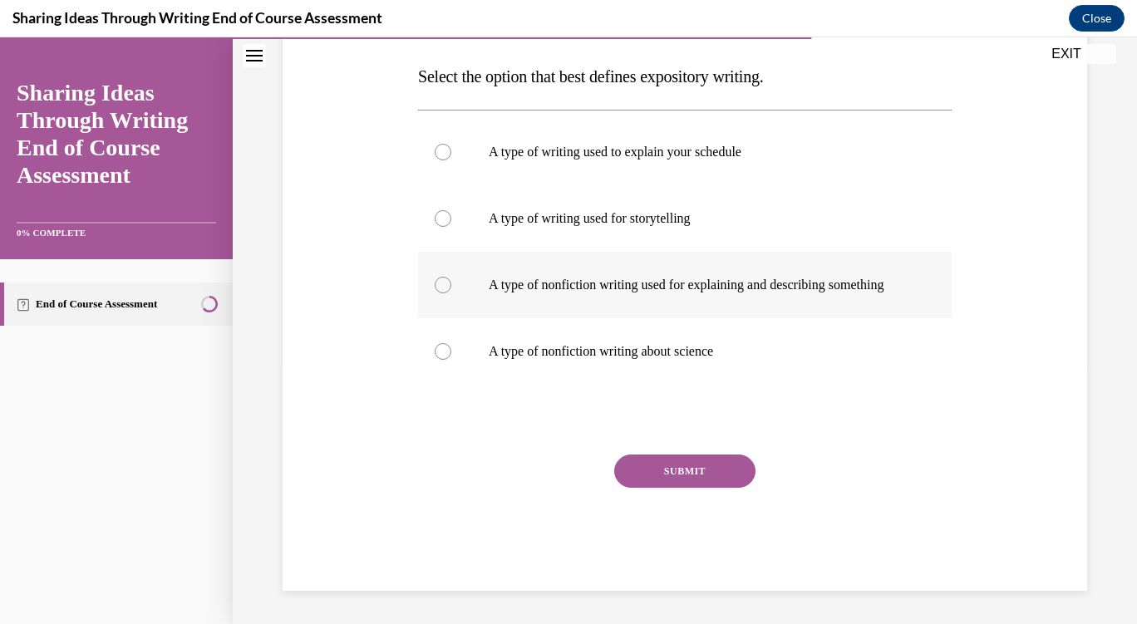
click at [534, 288] on p "A type of nonfiction writing used for explaining and describing something" at bounding box center [699, 285] width 421 height 17
click at [451, 288] on input "A type of nonfiction writing used for explaining and describing something" at bounding box center [443, 285] width 17 height 17
radio input "true"
click at [661, 470] on button "SUBMIT" at bounding box center [684, 471] width 141 height 33
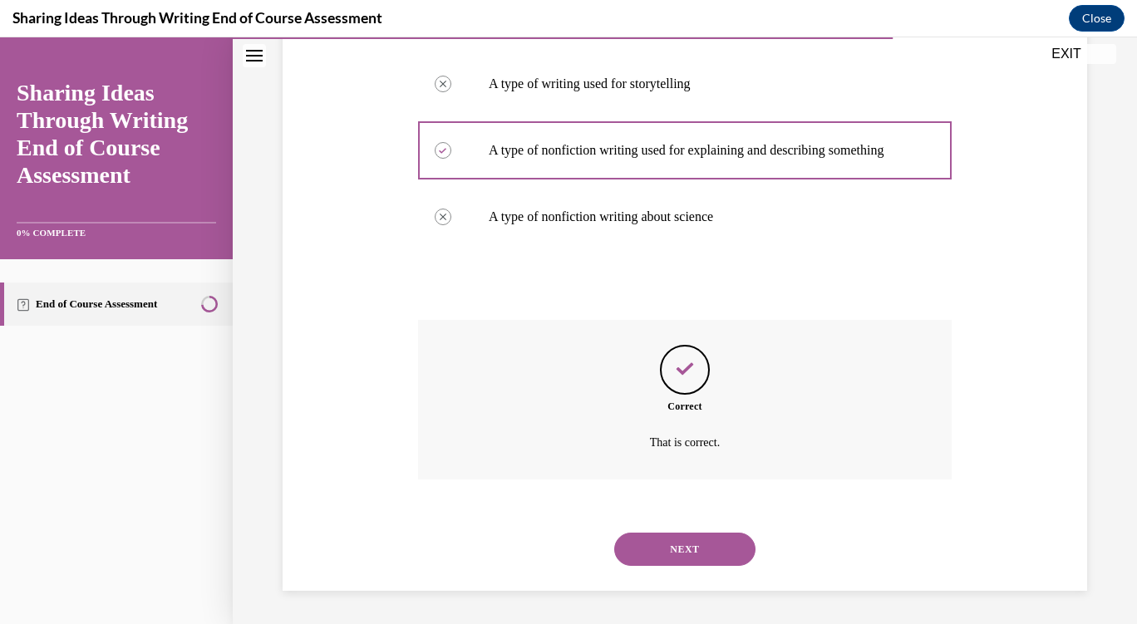
scroll to position [408, 0]
click at [698, 540] on button "NEXT" at bounding box center [684, 549] width 141 height 33
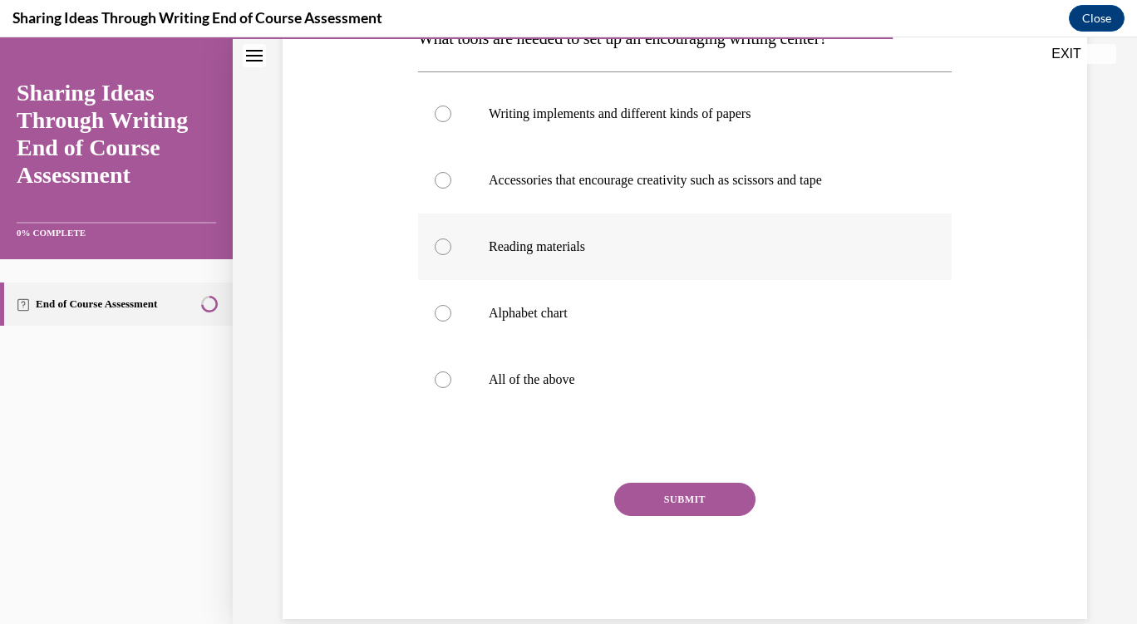
scroll to position [323, 0]
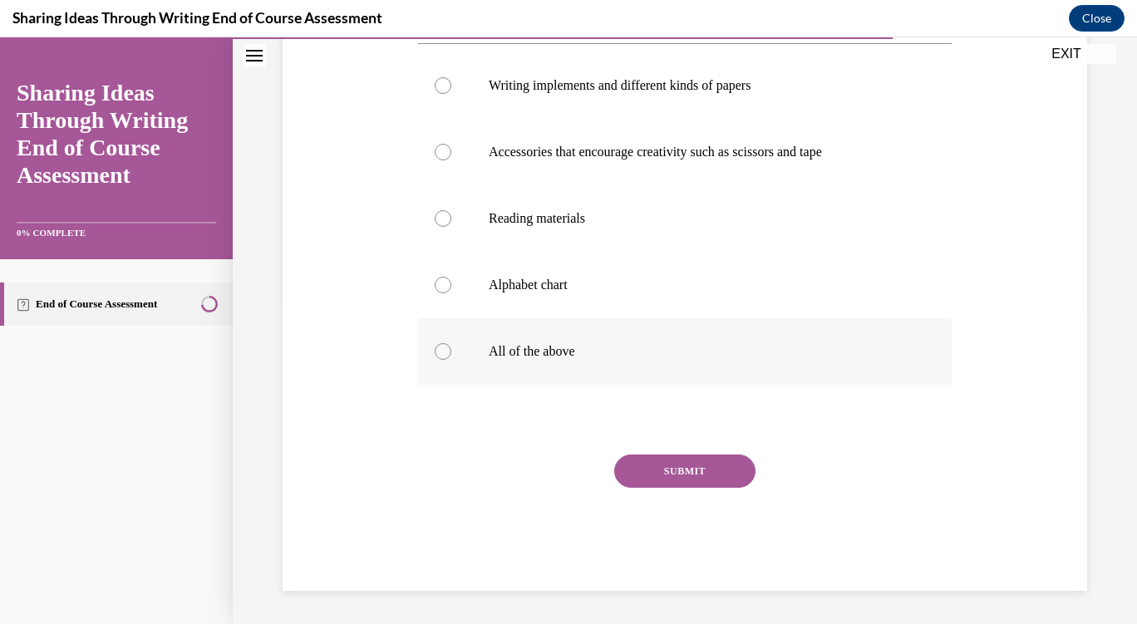
click at [539, 338] on label "All of the above" at bounding box center [684, 351] width 533 height 66
click at [451, 343] on input "All of the above" at bounding box center [443, 351] width 17 height 17
radio input "true"
click at [688, 464] on button "SUBMIT" at bounding box center [684, 471] width 141 height 33
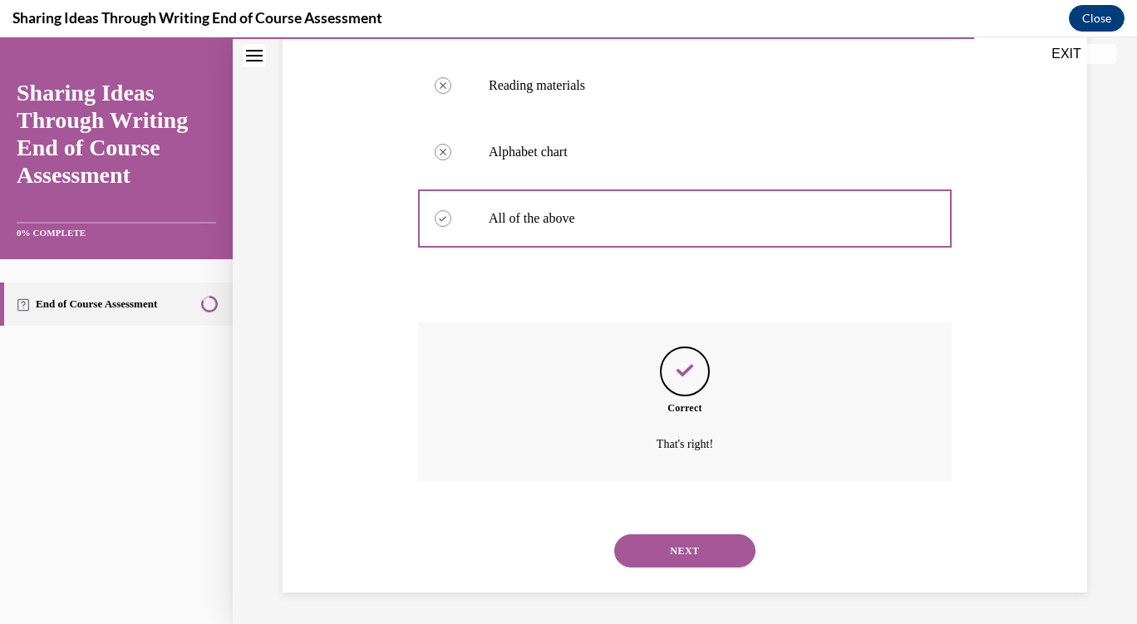
scroll to position [458, 0]
click at [700, 542] on button "NEXT" at bounding box center [684, 549] width 141 height 33
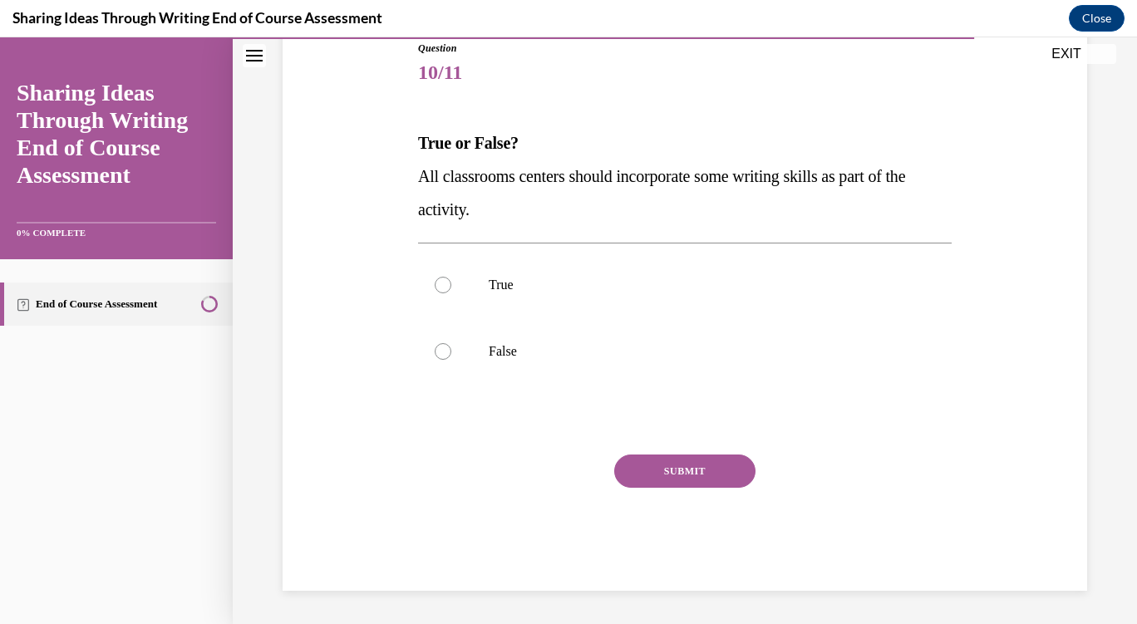
scroll to position [184, 0]
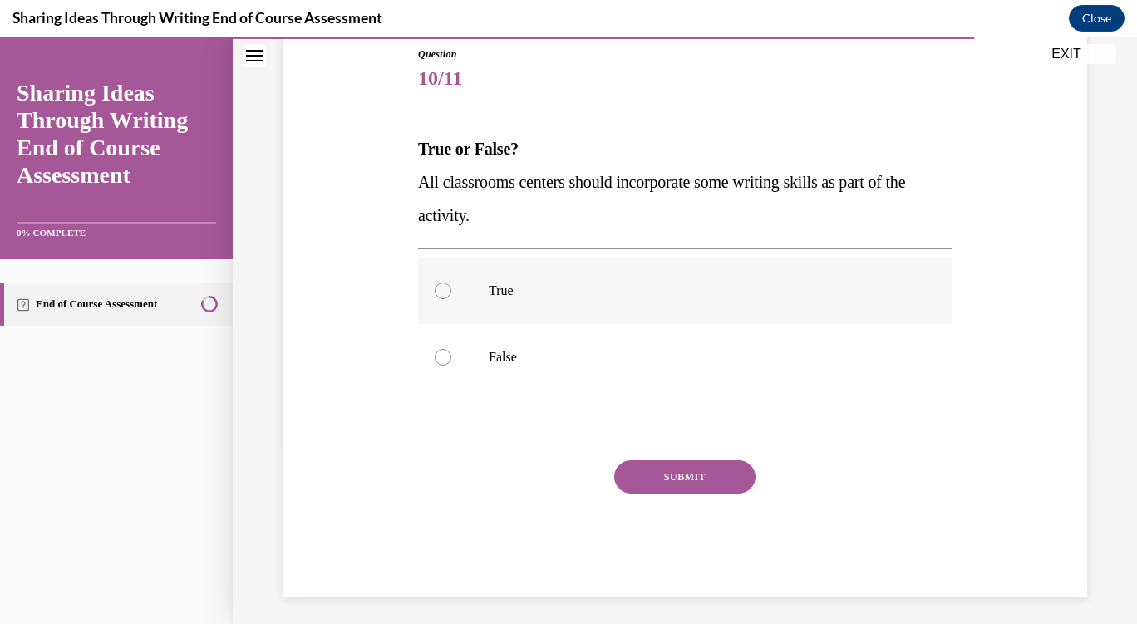
click at [520, 296] on p "True" at bounding box center [699, 291] width 421 height 17
click at [451, 296] on input "True" at bounding box center [443, 291] width 17 height 17
radio input "true"
click at [672, 465] on button "SUBMIT" at bounding box center [684, 476] width 141 height 33
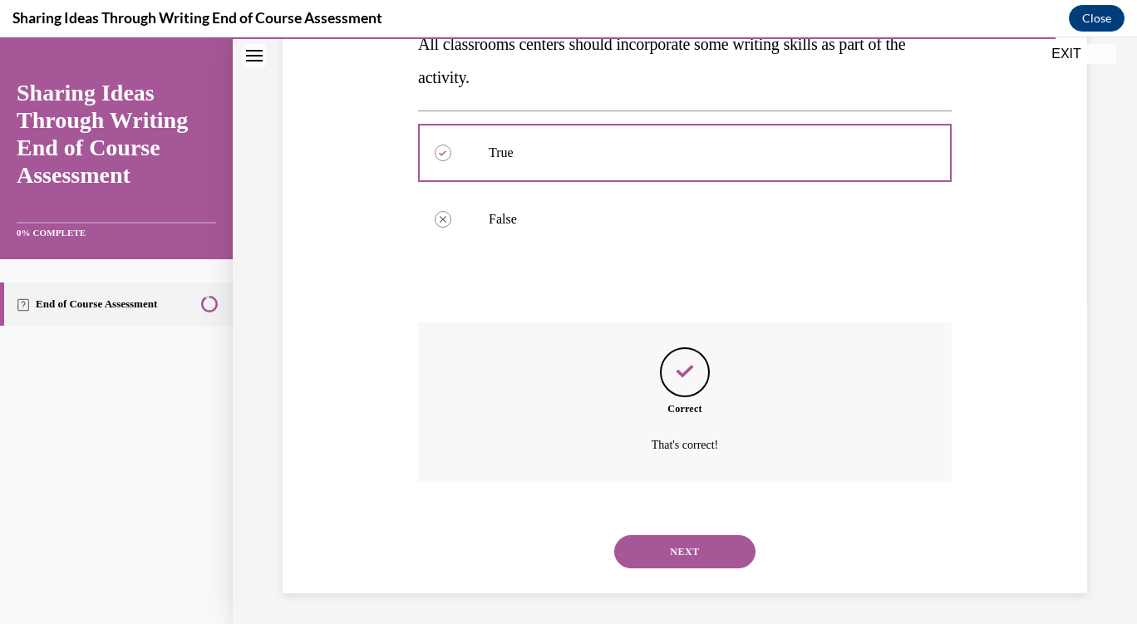
scroll to position [325, 0]
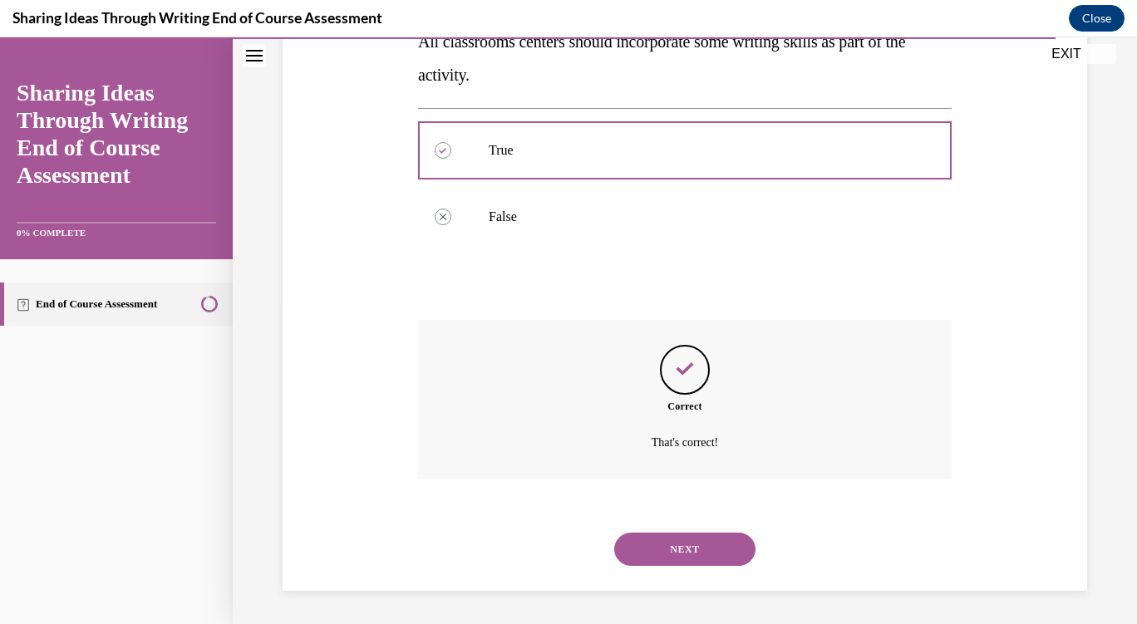
click at [680, 548] on button "NEXT" at bounding box center [684, 549] width 141 height 33
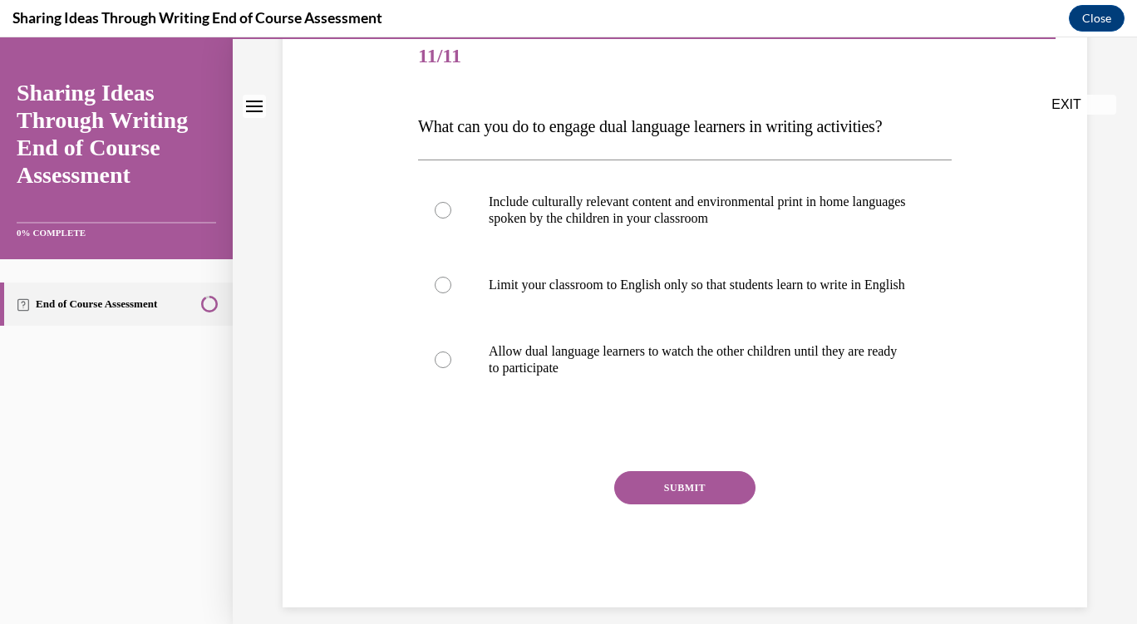
scroll to position [240, 0]
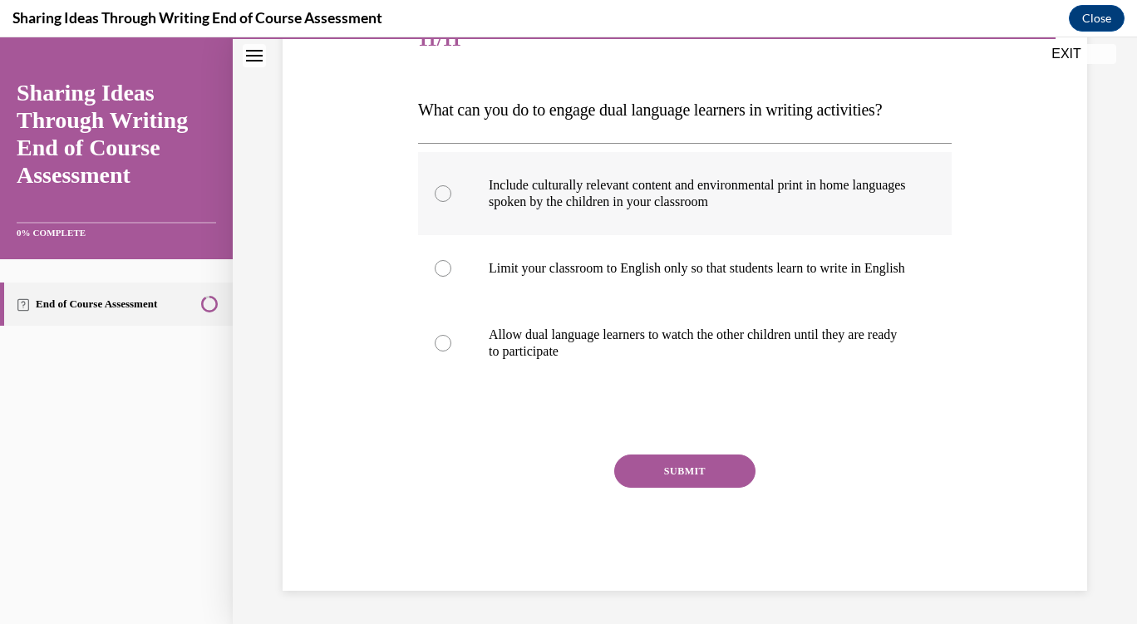
click at [558, 177] on p "Include culturally relevant content and environmental print in home languages s…" at bounding box center [699, 193] width 421 height 33
click at [671, 465] on button "SUBMIT" at bounding box center [684, 471] width 141 height 33
click at [558, 186] on p "Include culturally relevant content and environmental print in home languages s…" at bounding box center [699, 193] width 421 height 33
click at [451, 186] on input "Include culturally relevant content and environmental print in home languages s…" at bounding box center [443, 193] width 17 height 17
radio input "true"
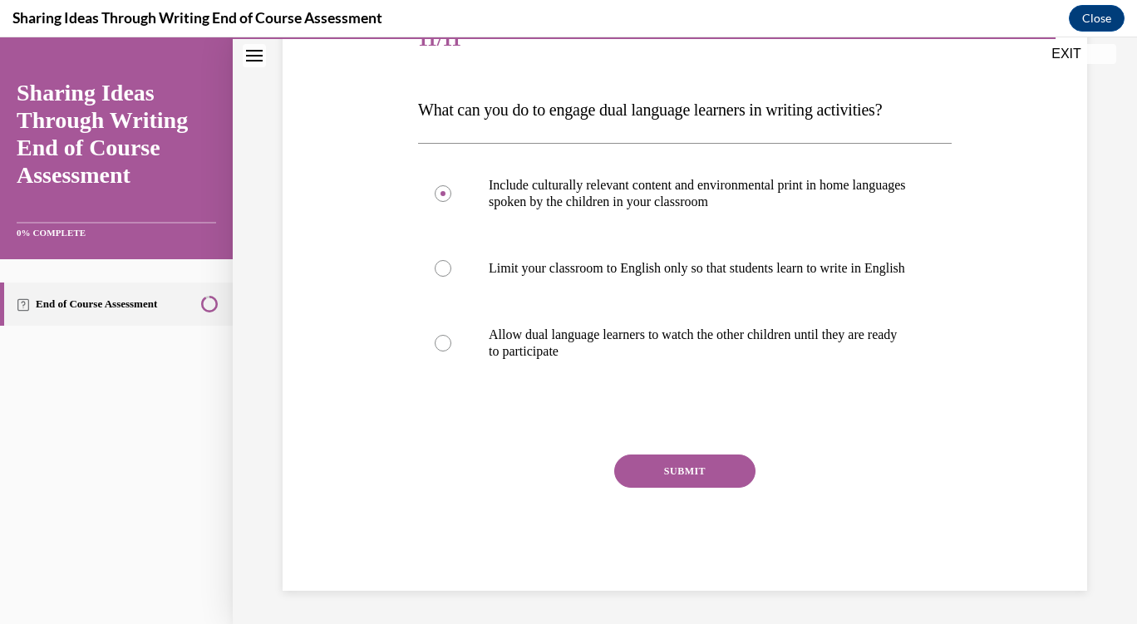
click at [689, 469] on button "SUBMIT" at bounding box center [684, 471] width 141 height 33
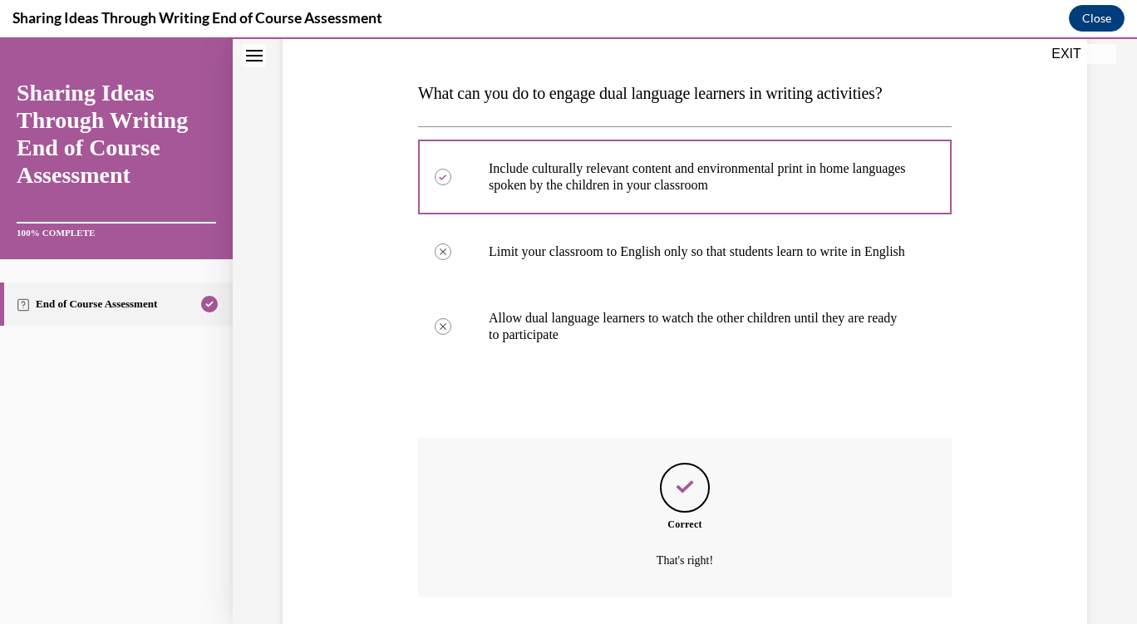
scroll to position [375, 0]
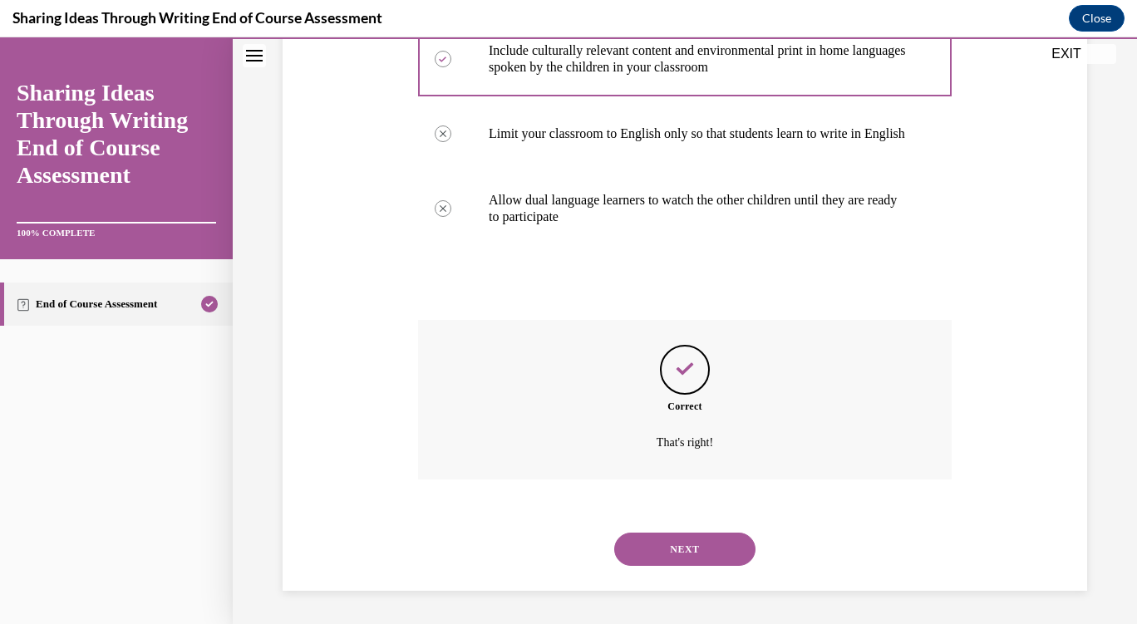
click at [684, 540] on button "NEXT" at bounding box center [684, 549] width 141 height 33
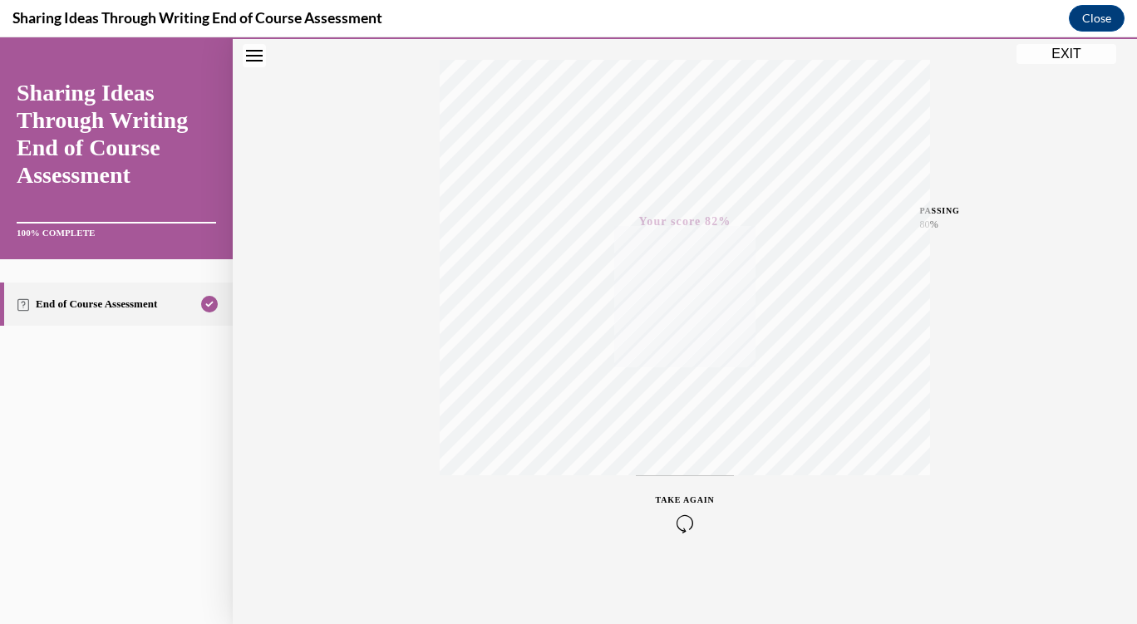
scroll to position [265, 0]
click at [1067, 55] on button "EXIT" at bounding box center [1066, 54] width 100 height 20
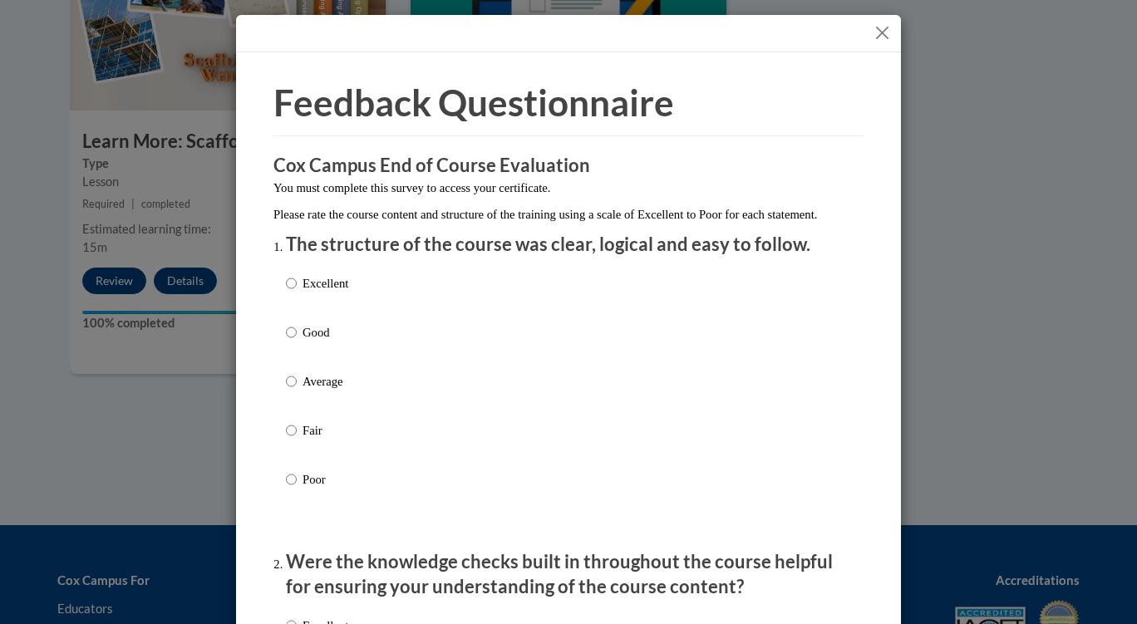
click at [331, 342] on p "Good" at bounding box center [325, 332] width 46 height 18
click at [297, 342] on input "Good" at bounding box center [291, 332] width 11 height 18
radio input "true"
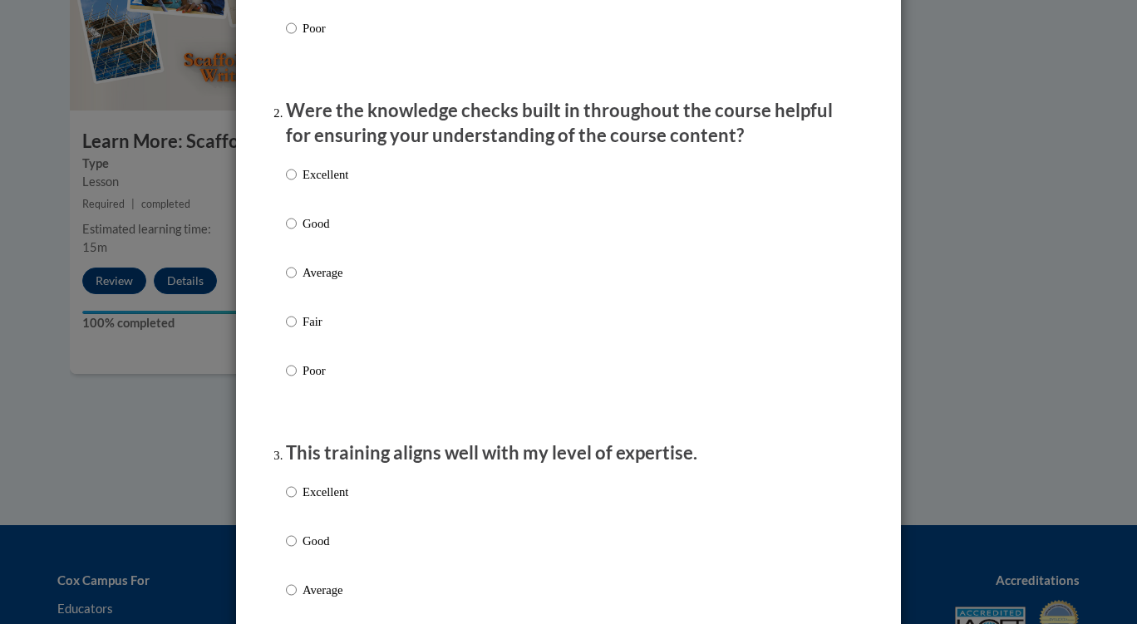
scroll to position [499, 0]
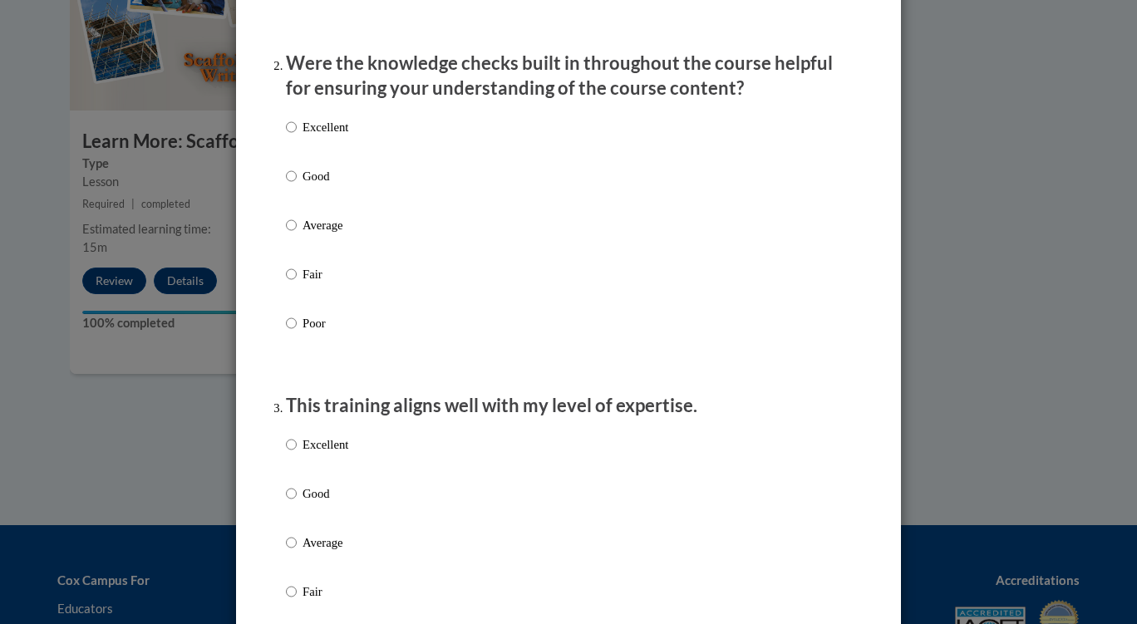
click at [309, 204] on label "Good" at bounding box center [317, 189] width 62 height 45
click at [297, 185] on input "Good" at bounding box center [291, 176] width 11 height 18
radio input "true"
click at [340, 503] on p "Good" at bounding box center [325, 493] width 46 height 18
click at [297, 503] on input "Good" at bounding box center [291, 493] width 11 height 18
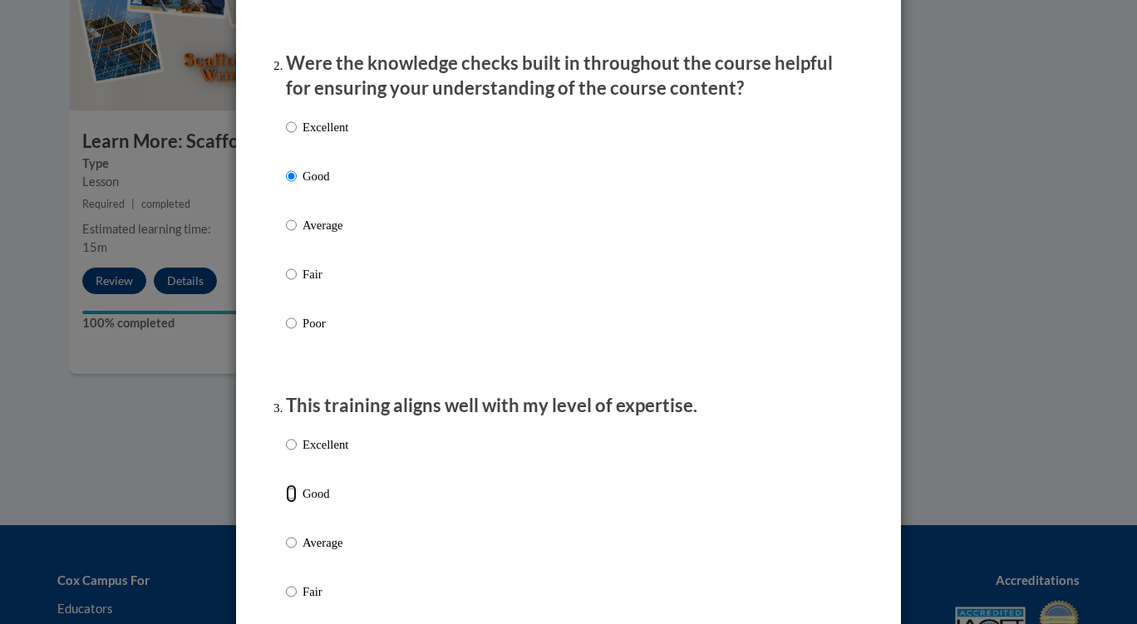
radio input "true"
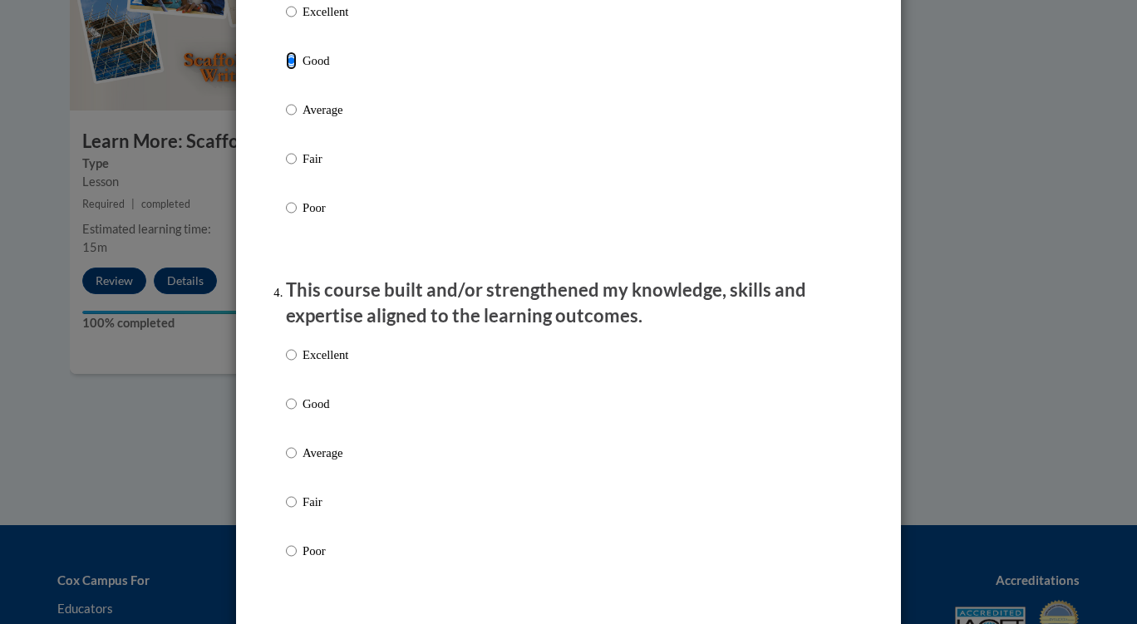
scroll to position [1080, 0]
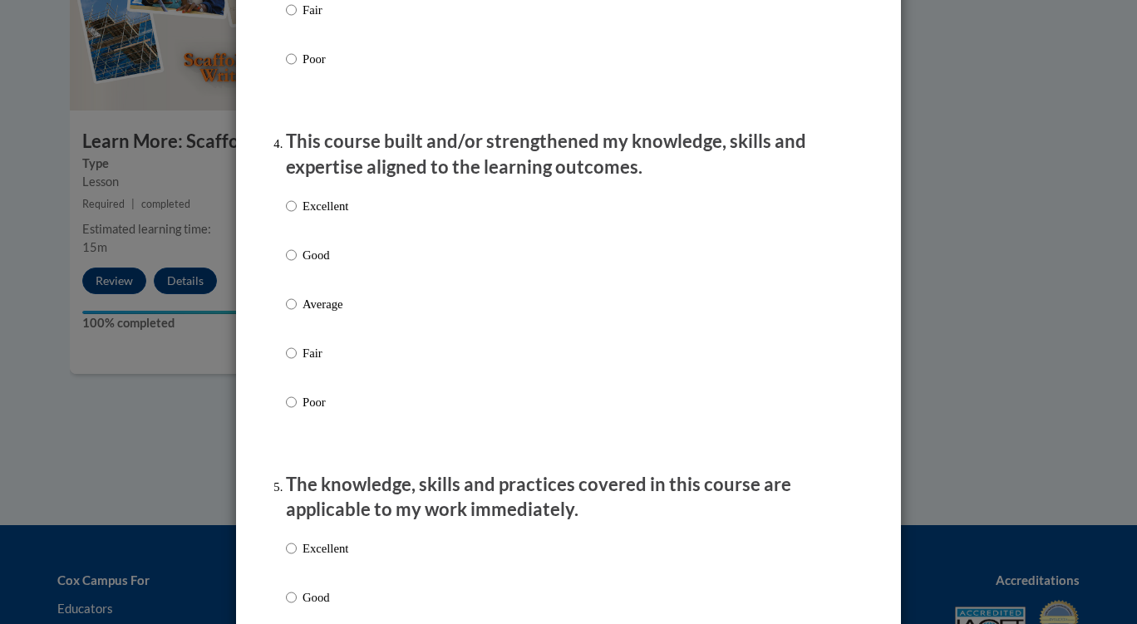
click at [320, 285] on label "Good" at bounding box center [317, 268] width 62 height 45
click at [297, 264] on input "Good" at bounding box center [291, 255] width 11 height 18
radio input "true"
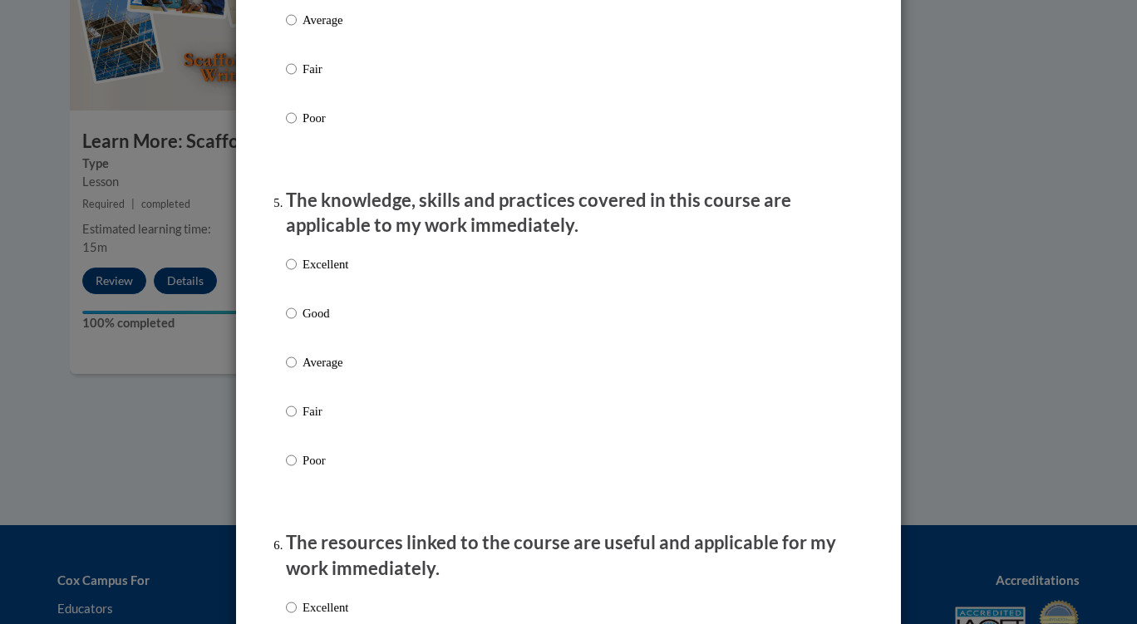
scroll to position [1496, 0]
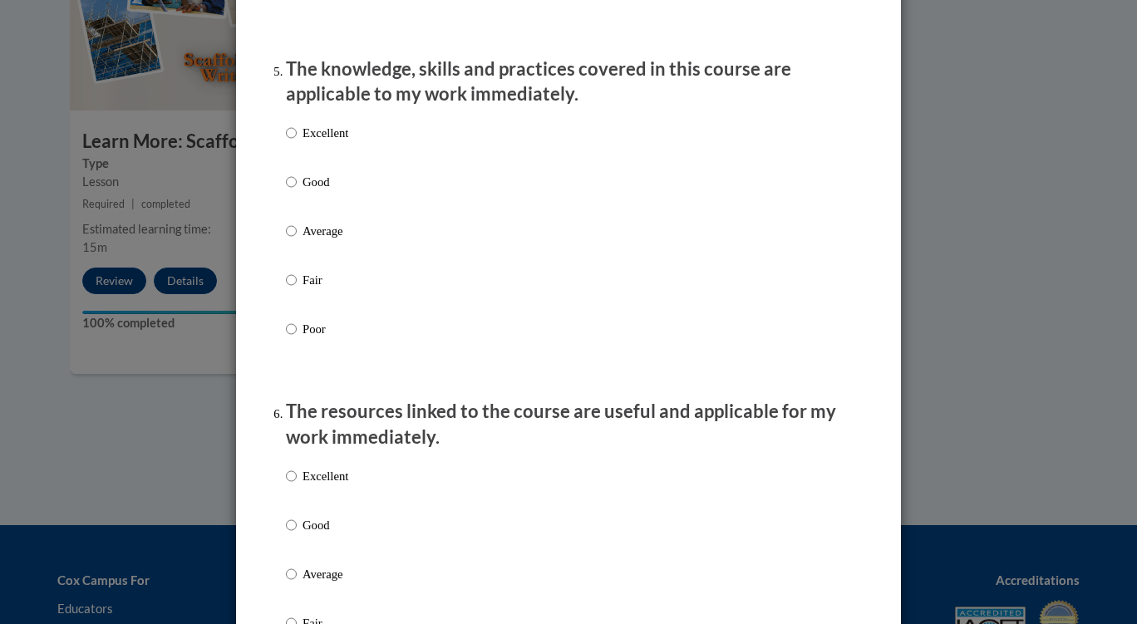
click at [313, 191] on p "Good" at bounding box center [325, 182] width 46 height 18
click at [297, 191] on input "Good" at bounding box center [291, 182] width 11 height 18
radio input "true"
click at [320, 534] on p "Good" at bounding box center [325, 525] width 46 height 18
click at [297, 534] on input "Good" at bounding box center [291, 525] width 11 height 18
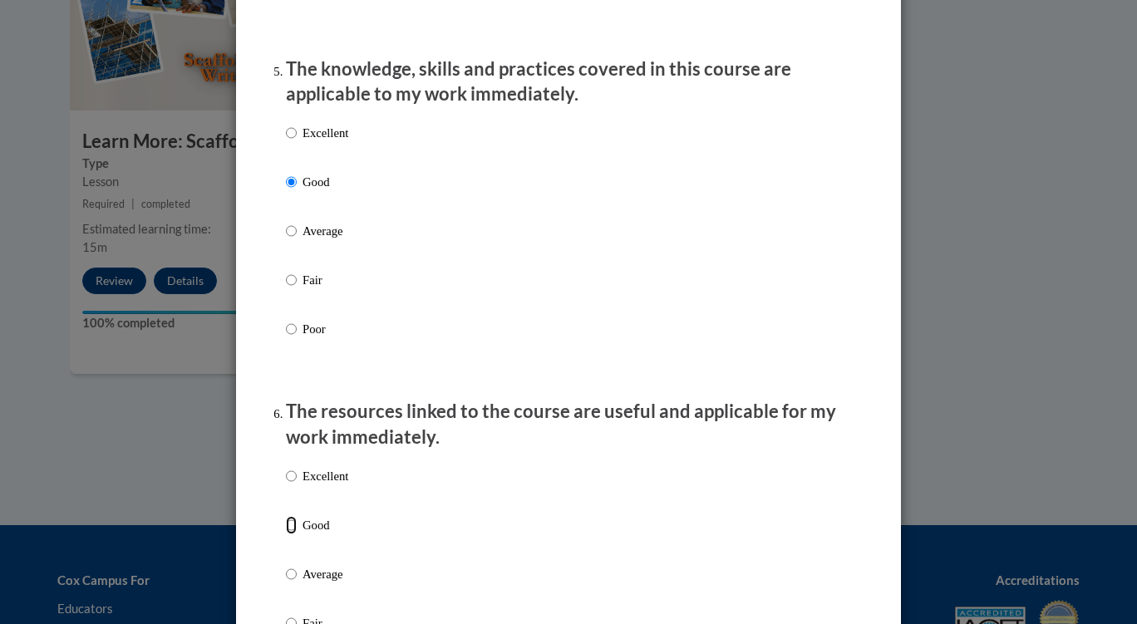
radio input "true"
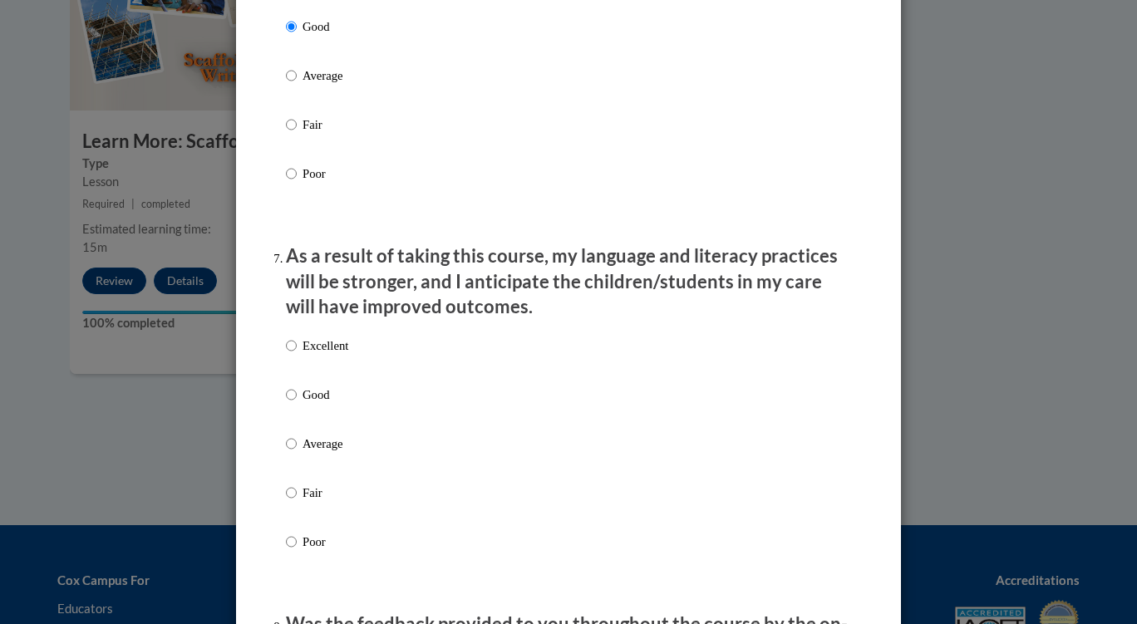
click at [324, 404] on p "Good" at bounding box center [325, 395] width 46 height 18
click at [297, 404] on input "Good" at bounding box center [291, 395] width 11 height 18
radio input "true"
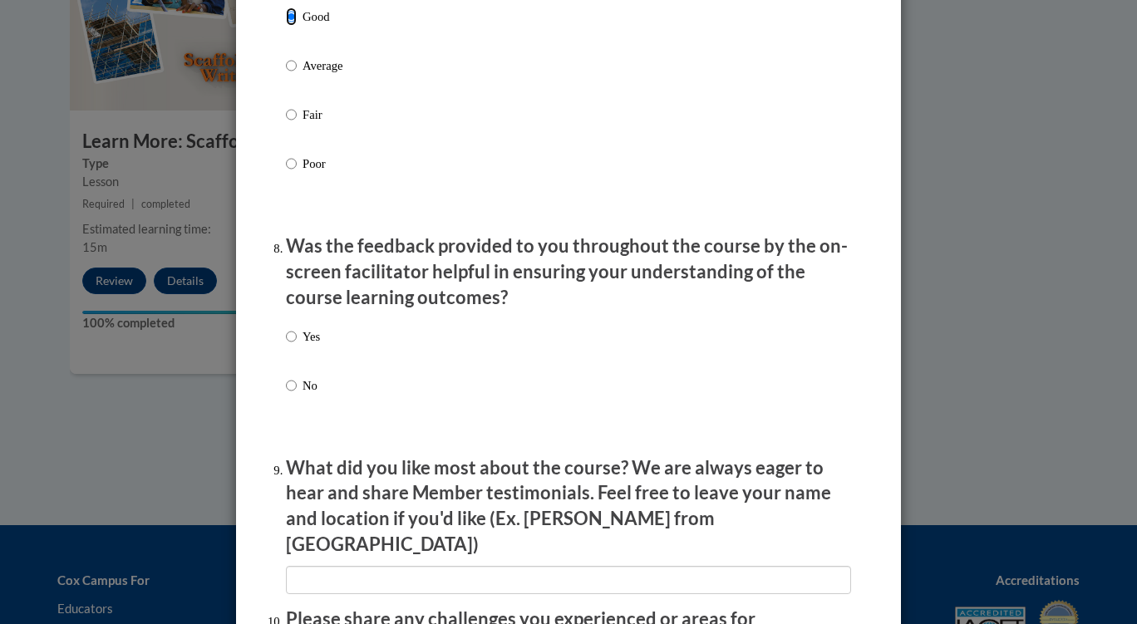
scroll to position [2493, 0]
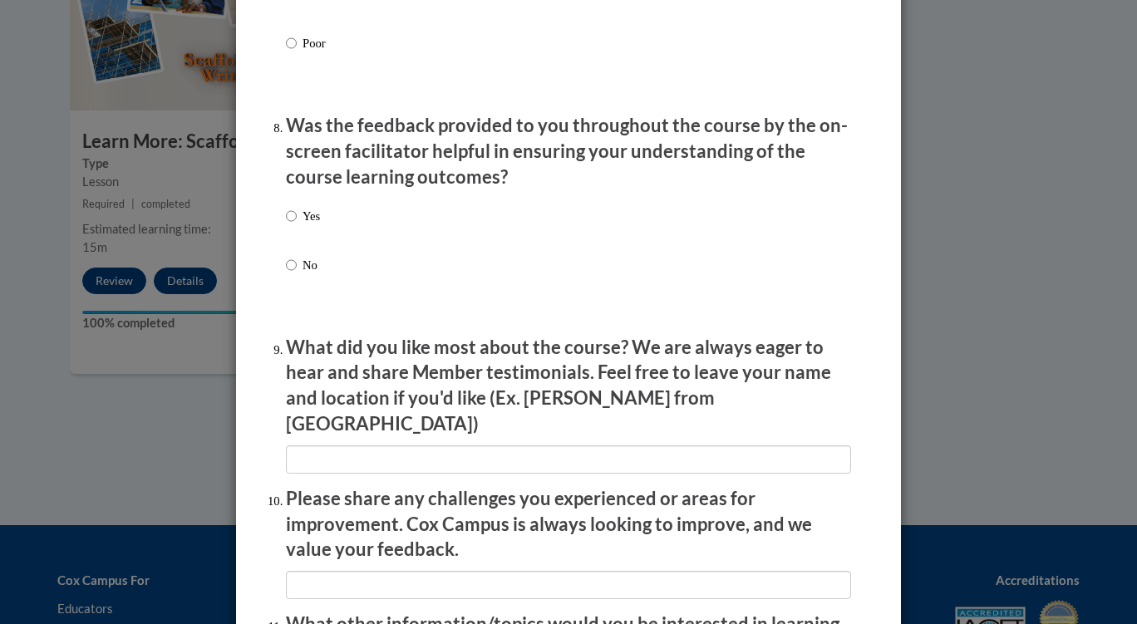
click at [302, 225] on p "Yes" at bounding box center [310, 216] width 17 height 18
click at [297, 225] on input "Yes" at bounding box center [291, 216] width 11 height 18
radio input "true"
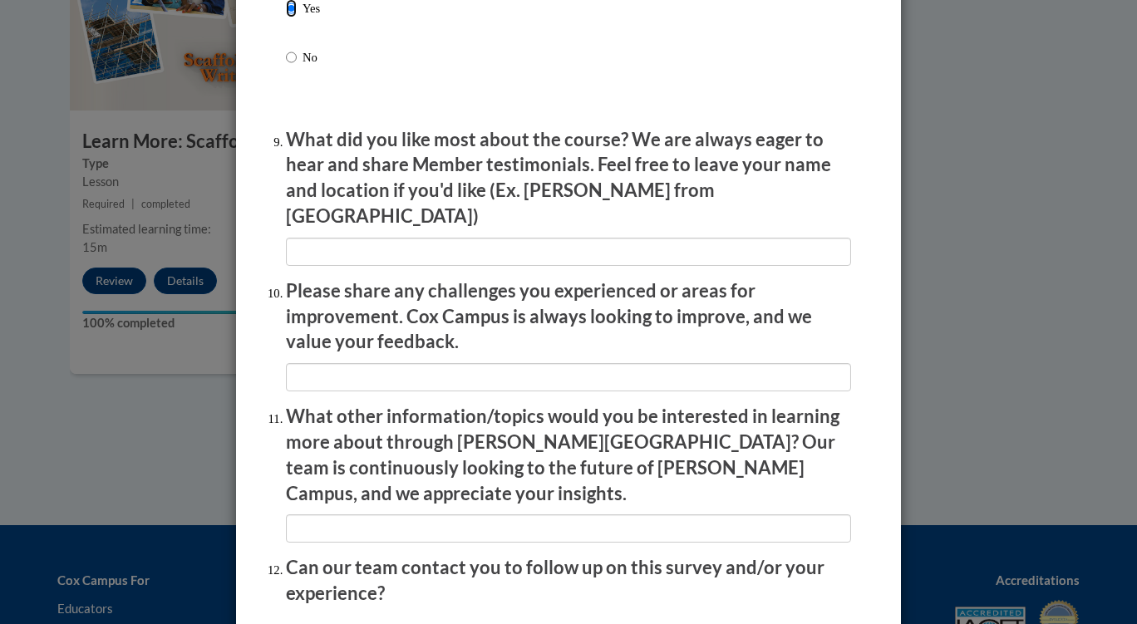
scroll to position [2833, 0]
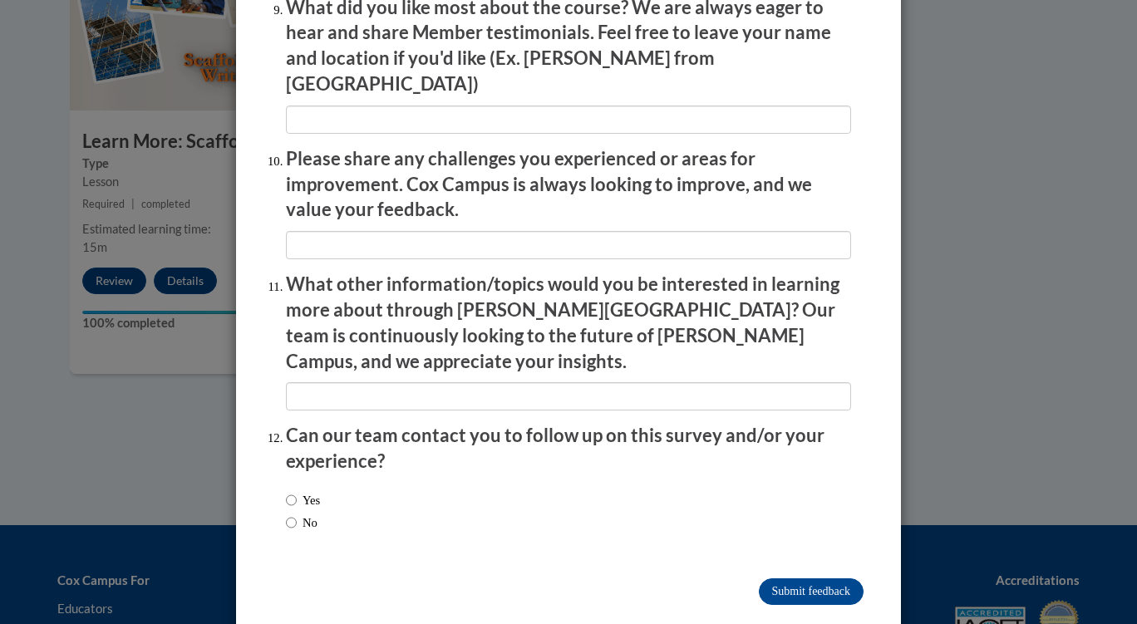
click at [334, 483] on div "Yes No" at bounding box center [568, 514] width 565 height 62
click at [300, 491] on label "Yes" at bounding box center [303, 500] width 34 height 18
click at [297, 491] on input "Yes" at bounding box center [291, 500] width 11 height 18
radio input "true"
click at [810, 578] on input "Submit feedback" at bounding box center [811, 591] width 105 height 27
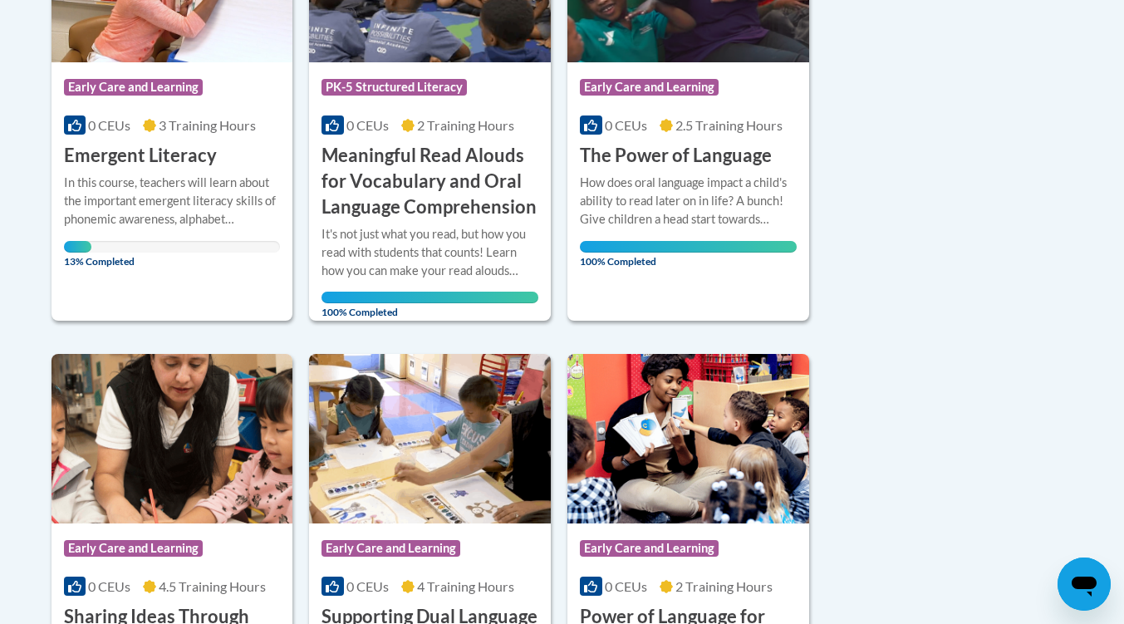
scroll to position [464, 0]
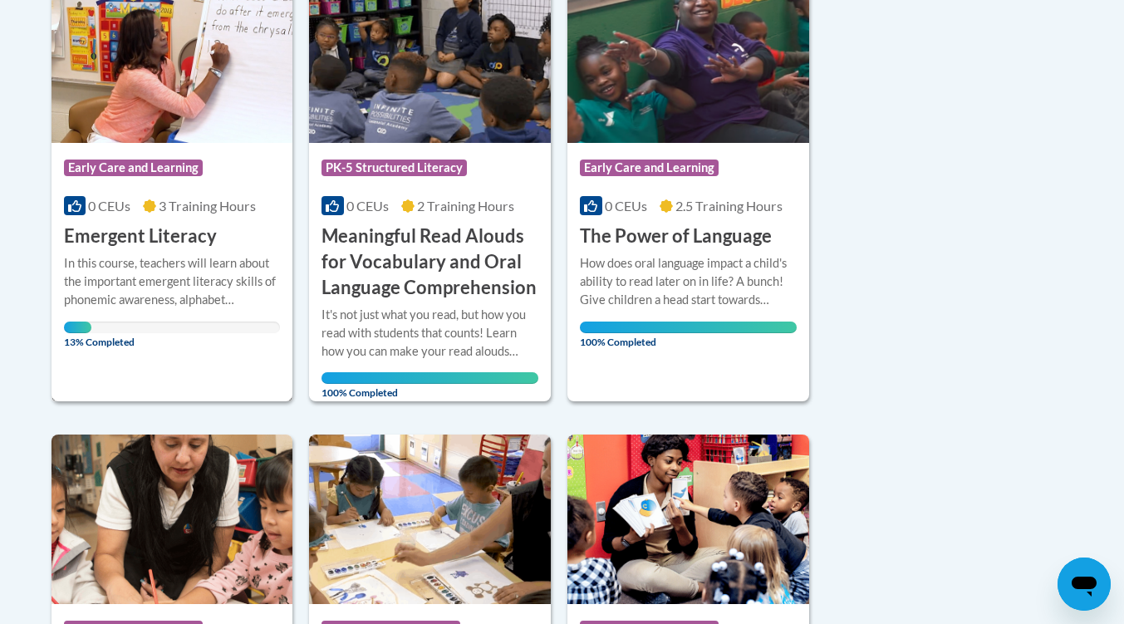
click at [171, 233] on h3 "Emergent Literacy" at bounding box center [140, 237] width 153 height 26
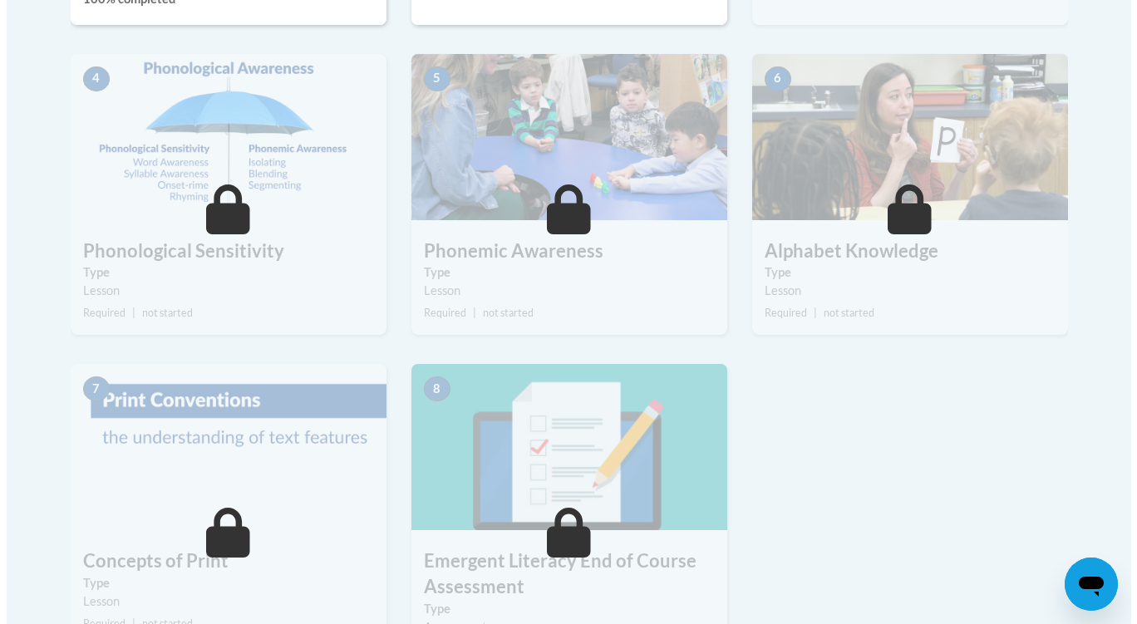
scroll to position [831, 0]
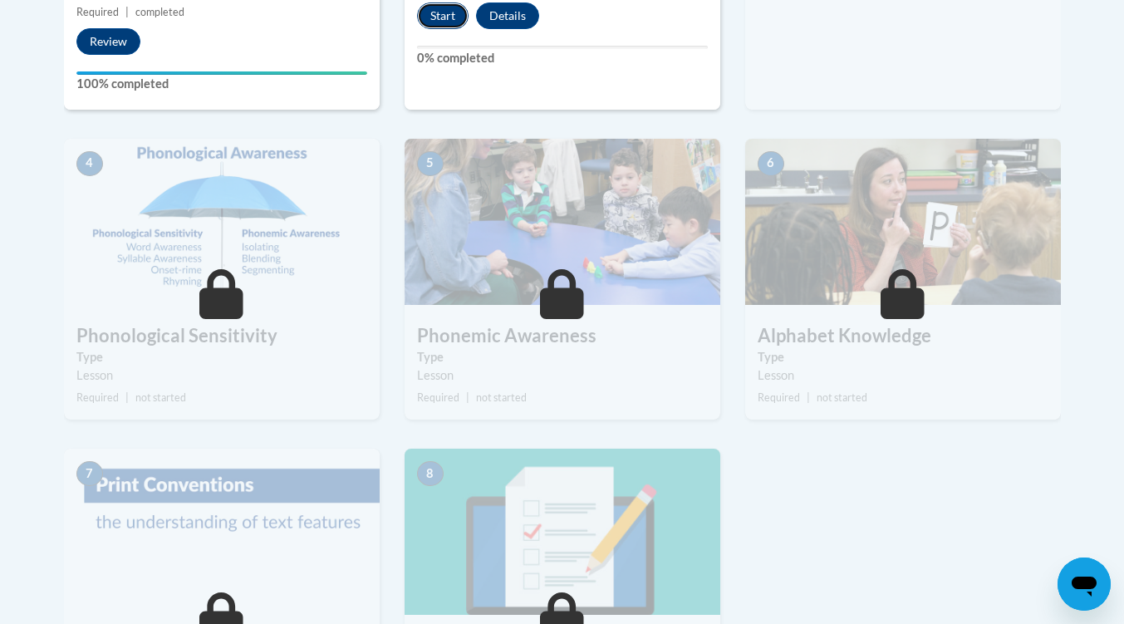
click at [446, 26] on button "Start" at bounding box center [443, 15] width 52 height 27
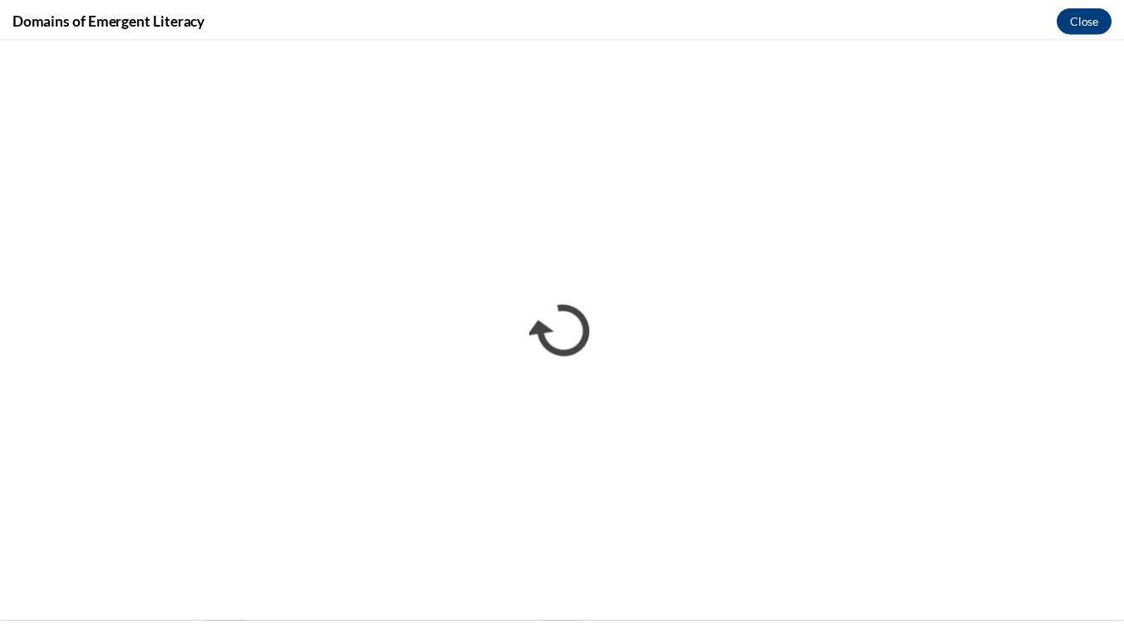
scroll to position [0, 0]
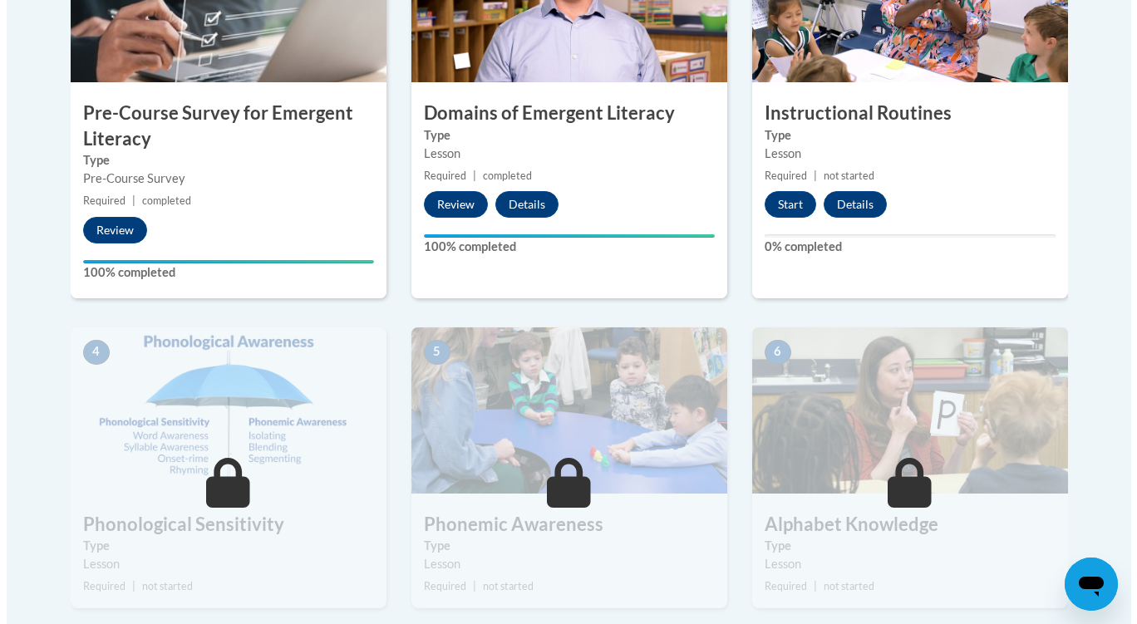
scroll to position [582, 0]
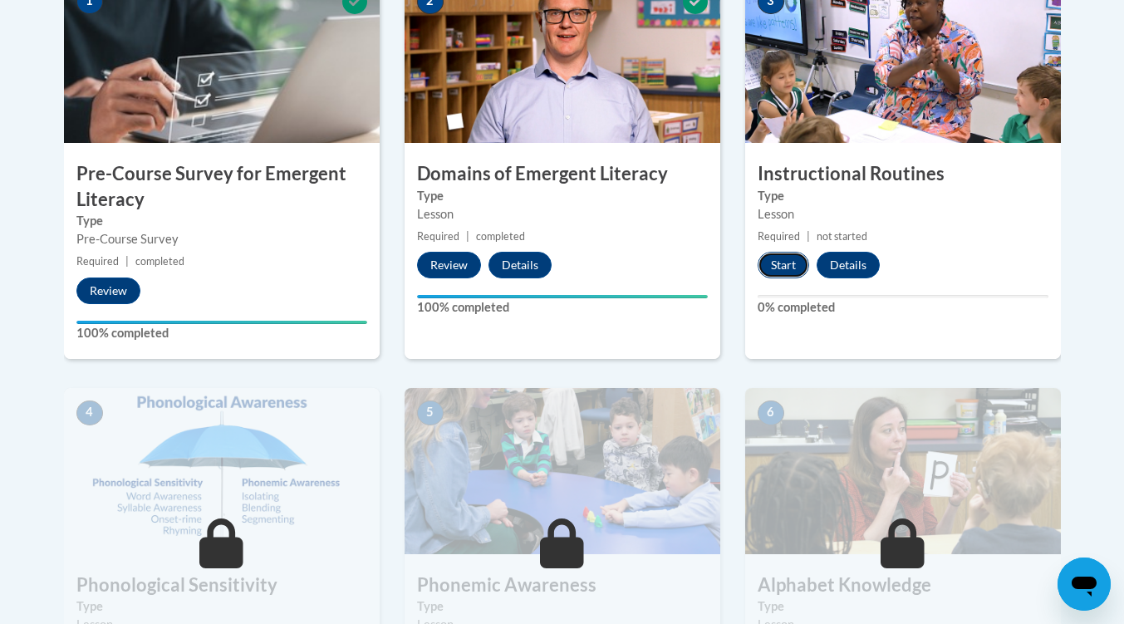
click at [784, 265] on button "Start" at bounding box center [784, 265] width 52 height 27
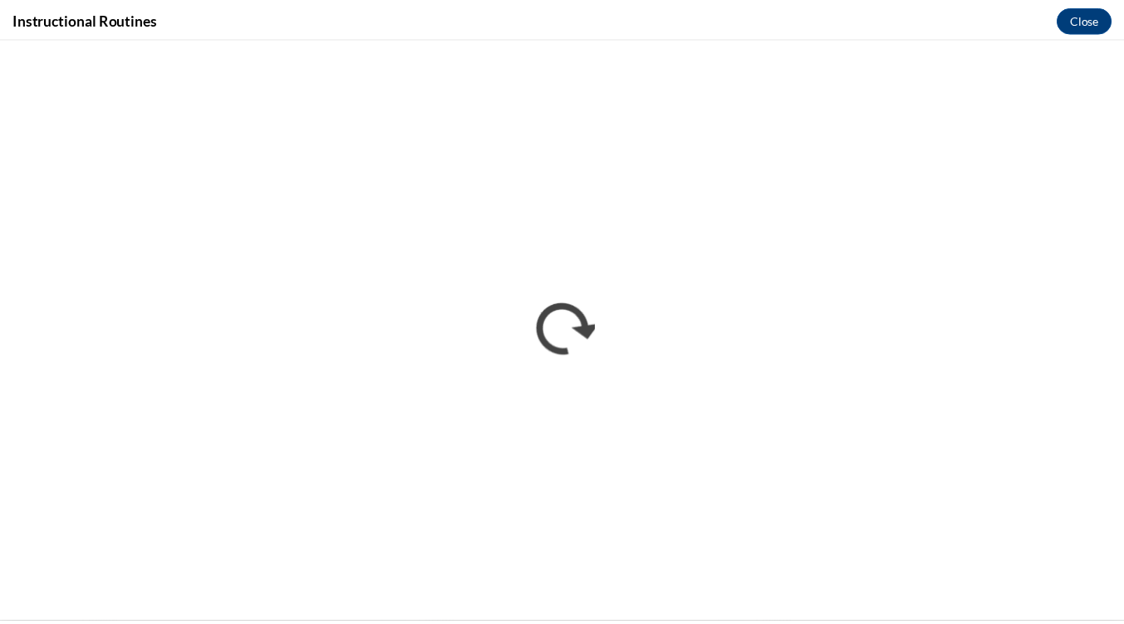
scroll to position [0, 0]
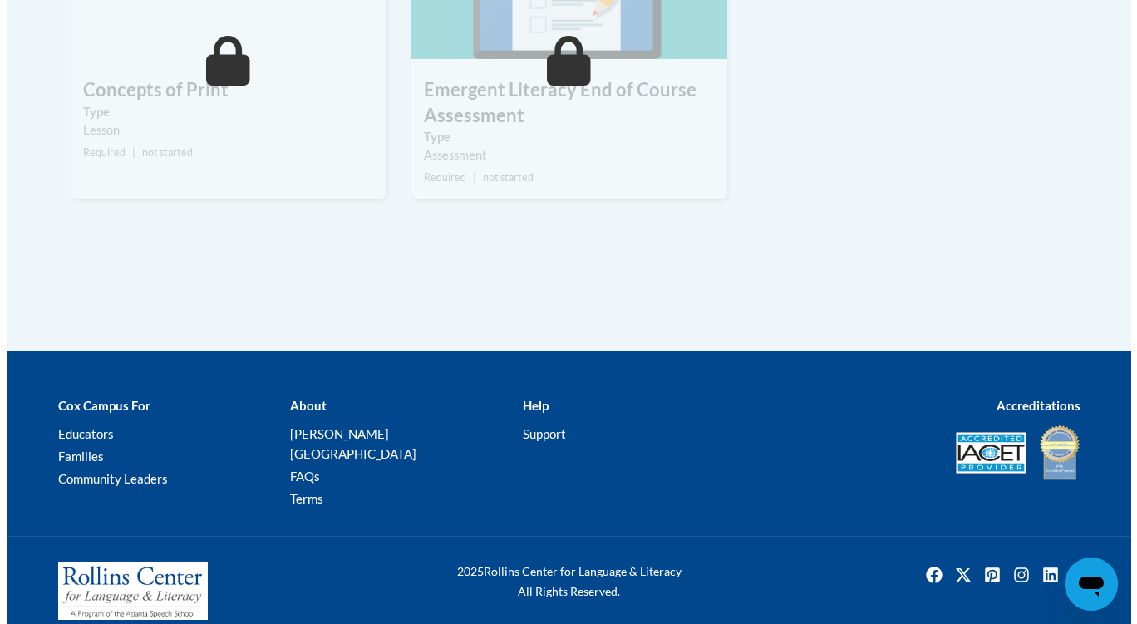
scroll to position [1047, 0]
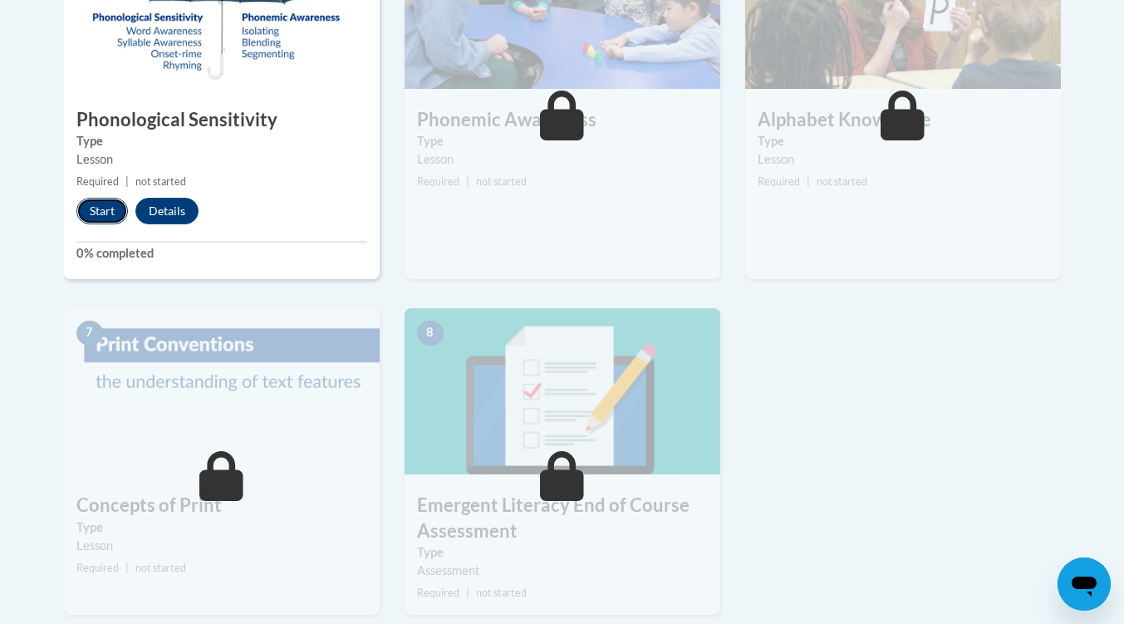
click at [87, 214] on button "Start" at bounding box center [102, 211] width 52 height 27
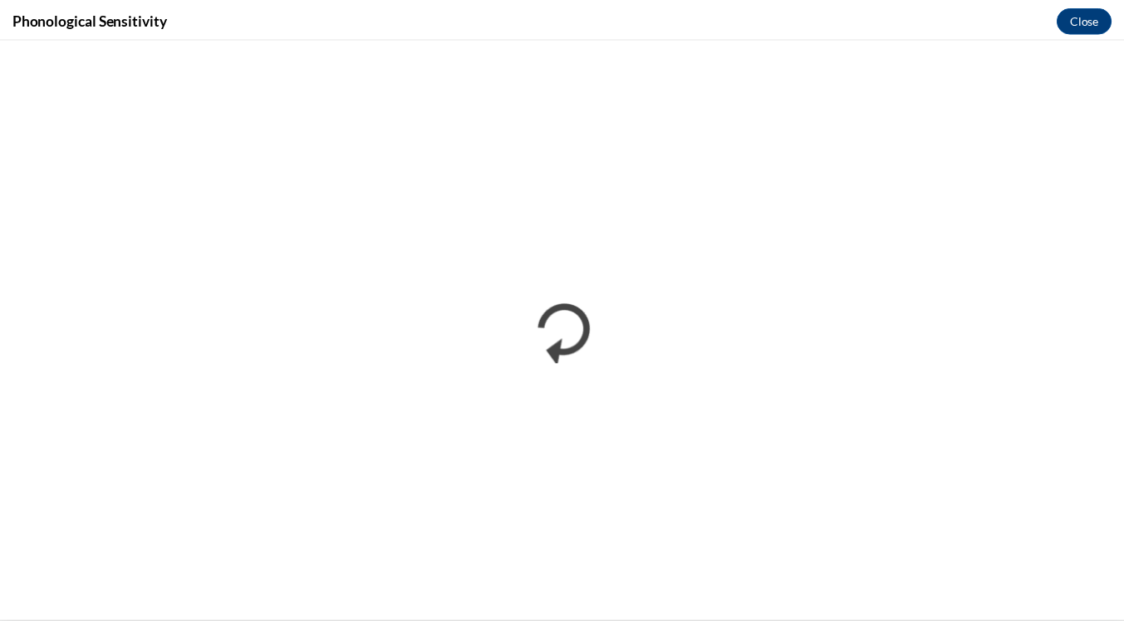
scroll to position [0, 0]
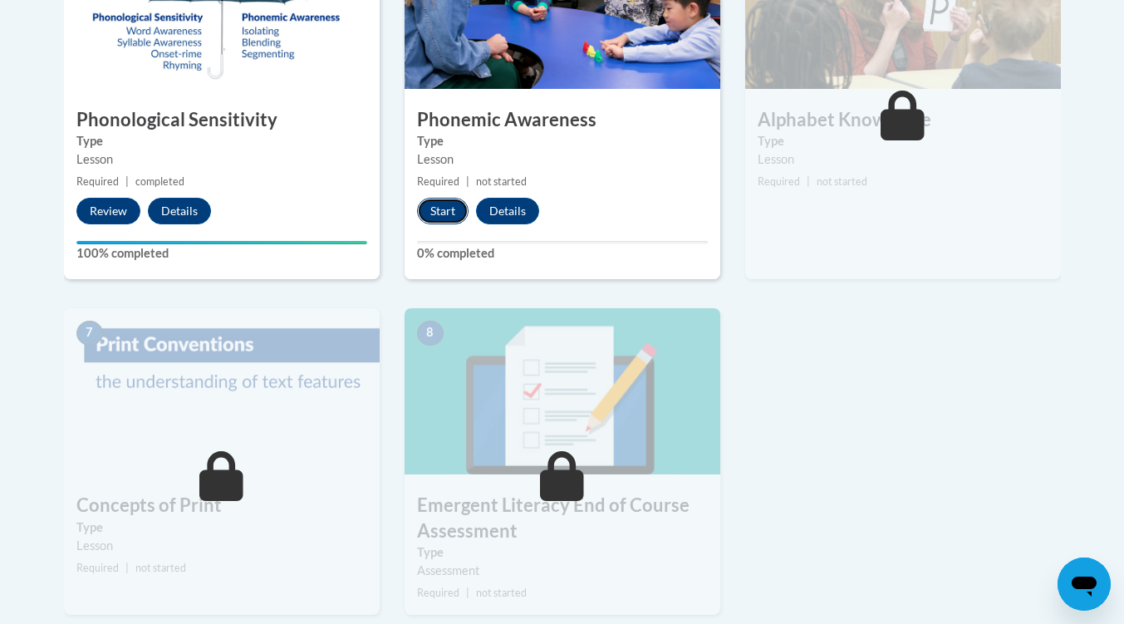
click at [454, 216] on button "Start" at bounding box center [443, 211] width 52 height 27
